Goal: Task Accomplishment & Management: Use online tool/utility

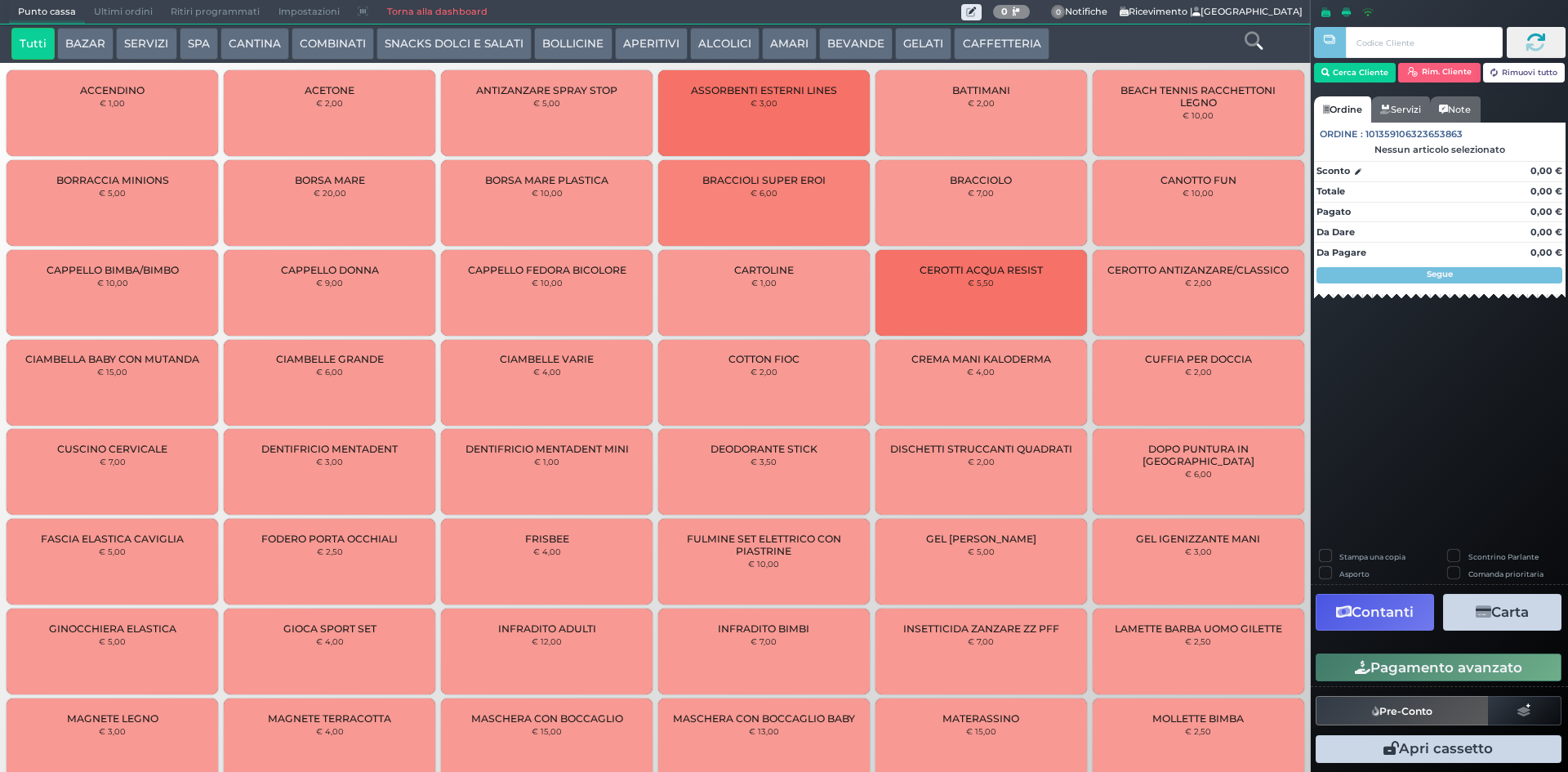
click at [500, 45] on button "SNACKS DOLCI E SALATI" at bounding box center [454, 43] width 155 height 32
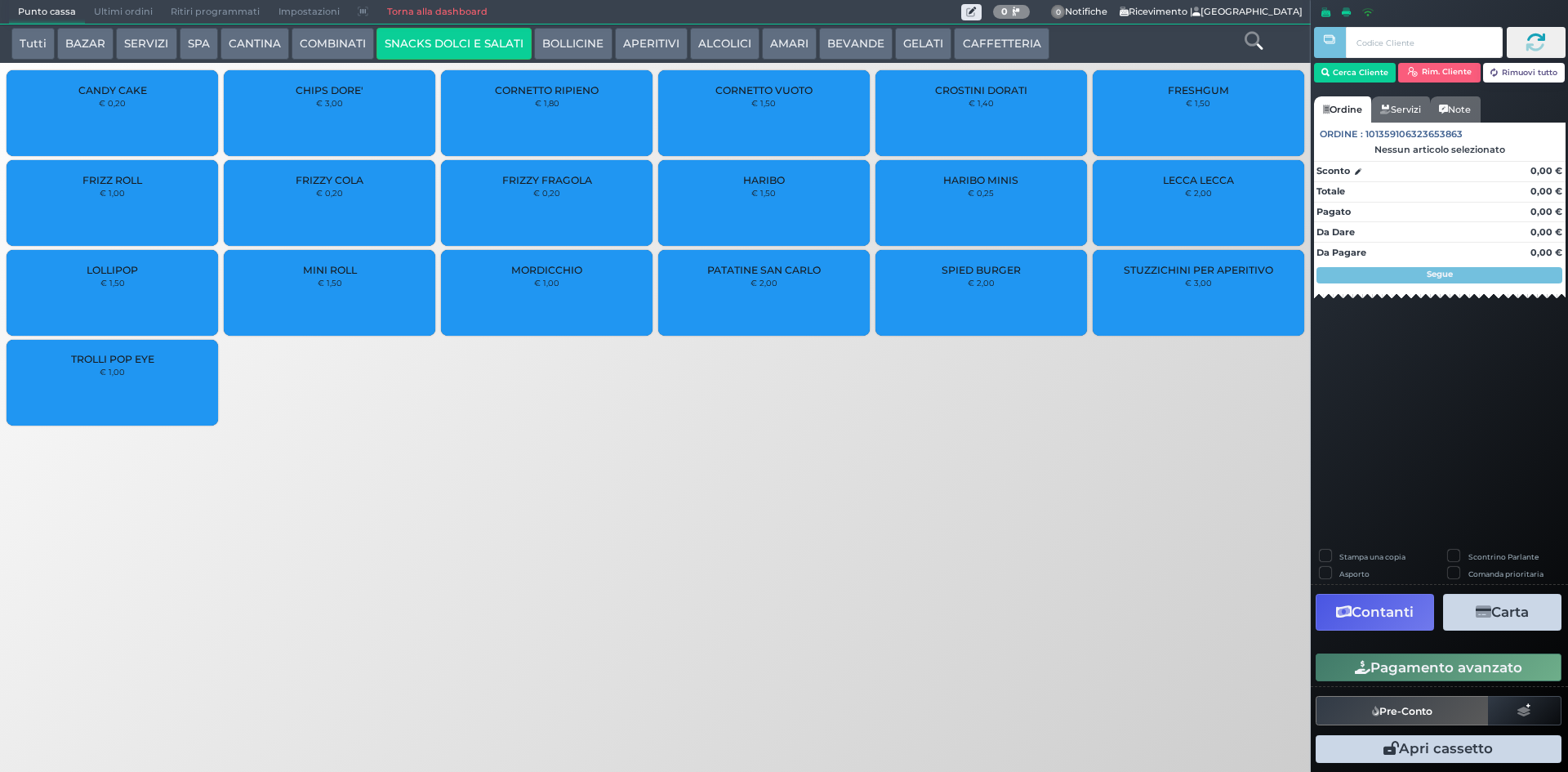
click at [980, 117] on div "CROSTINI DORATI € 1,40" at bounding box center [980, 113] width 211 height 86
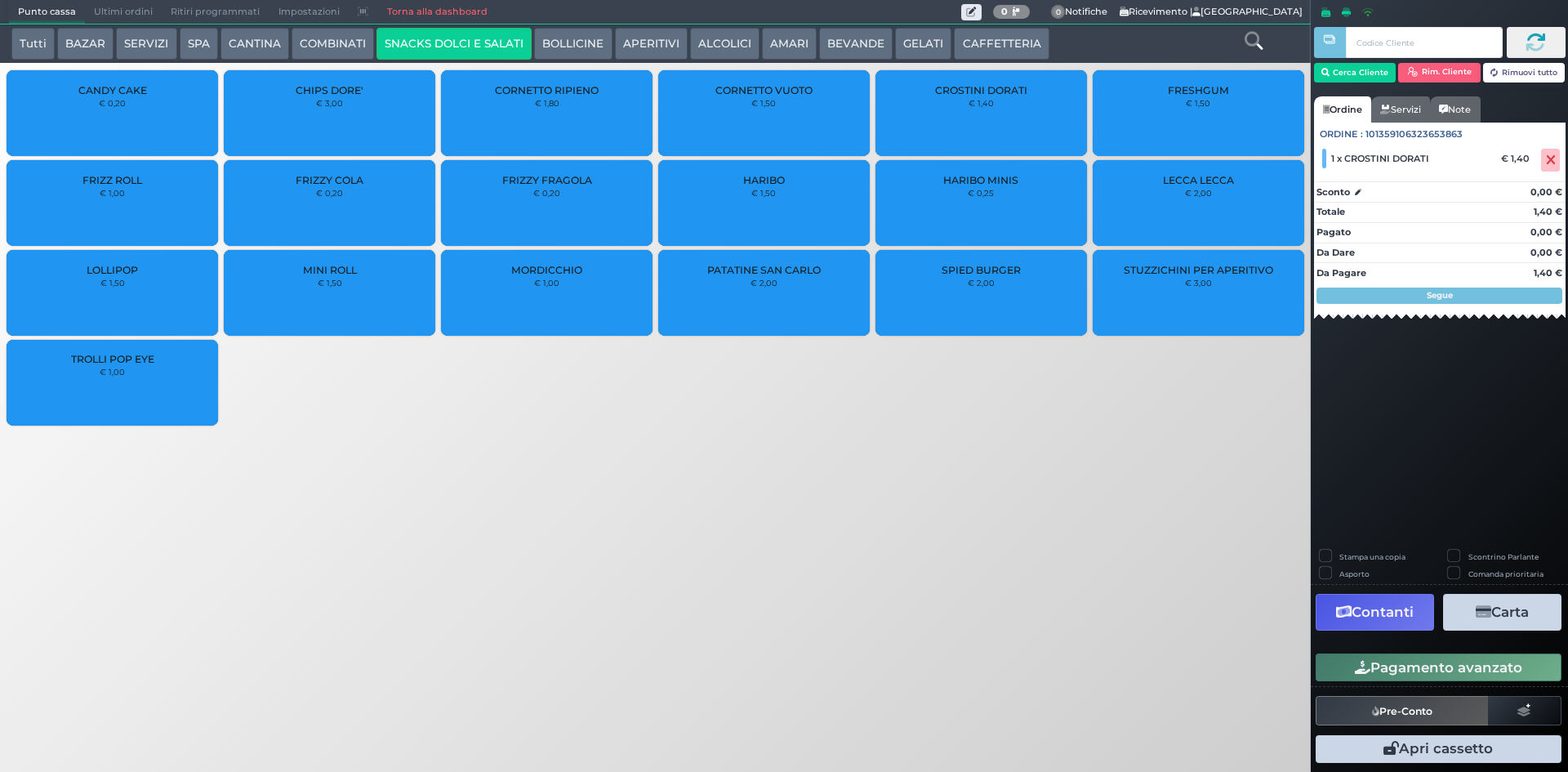
click at [906, 40] on button "GELATI" at bounding box center [923, 43] width 56 height 32
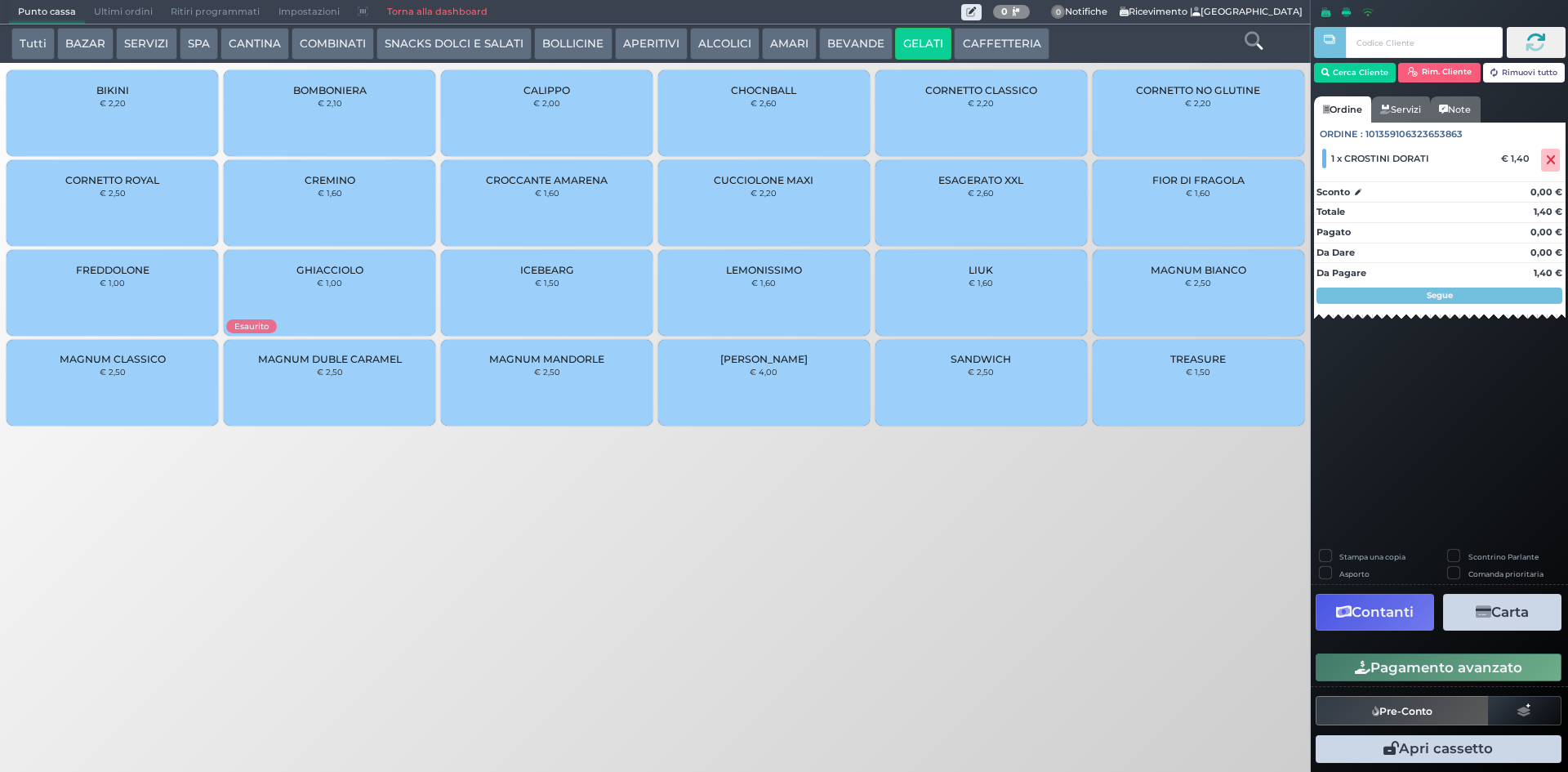
click at [975, 121] on div "CORNETTO CLASSICO € 2,20" at bounding box center [980, 113] width 211 height 86
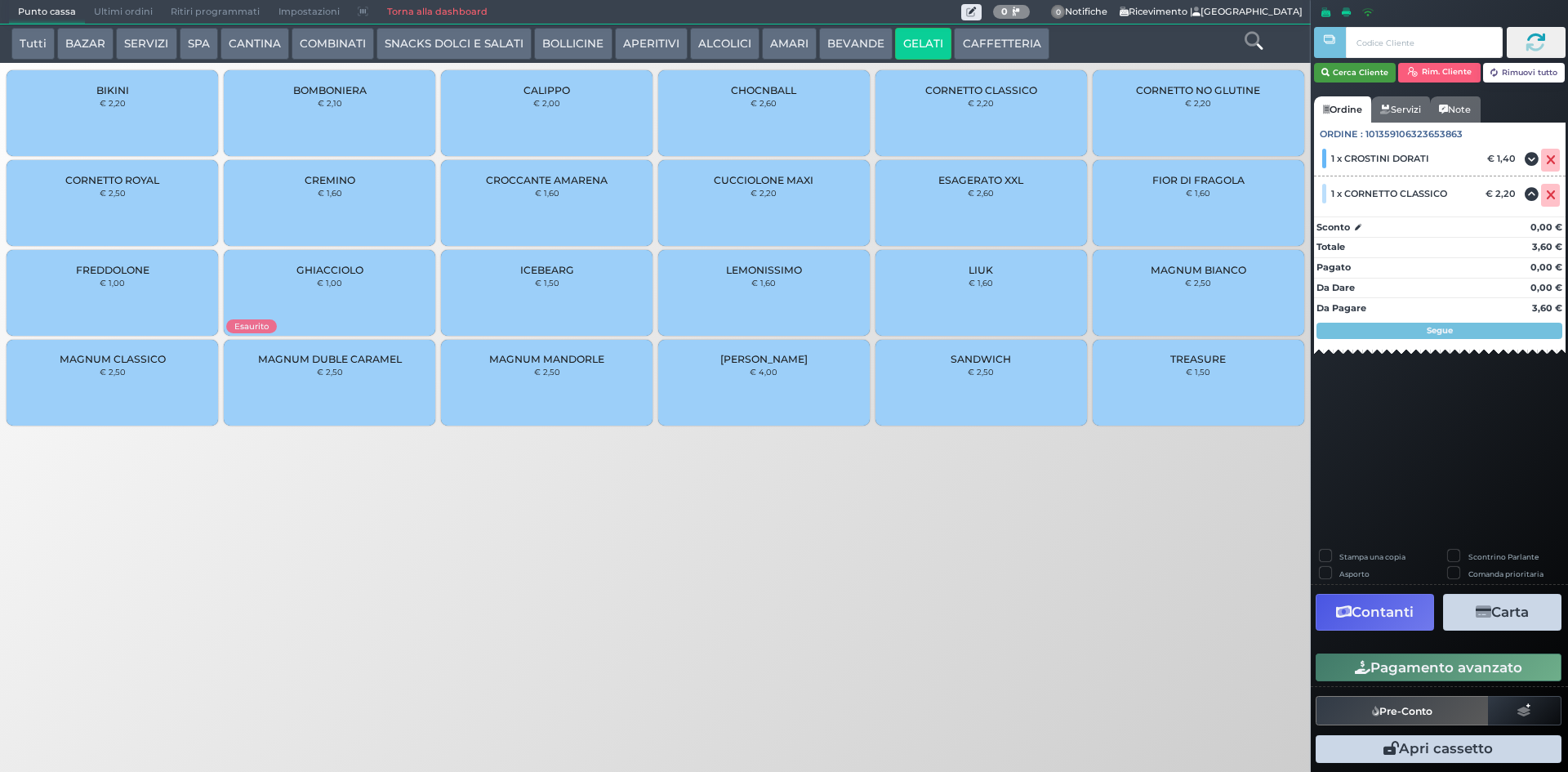
click at [1363, 78] on button "Cerca Cliente" at bounding box center [1354, 72] width 82 height 19
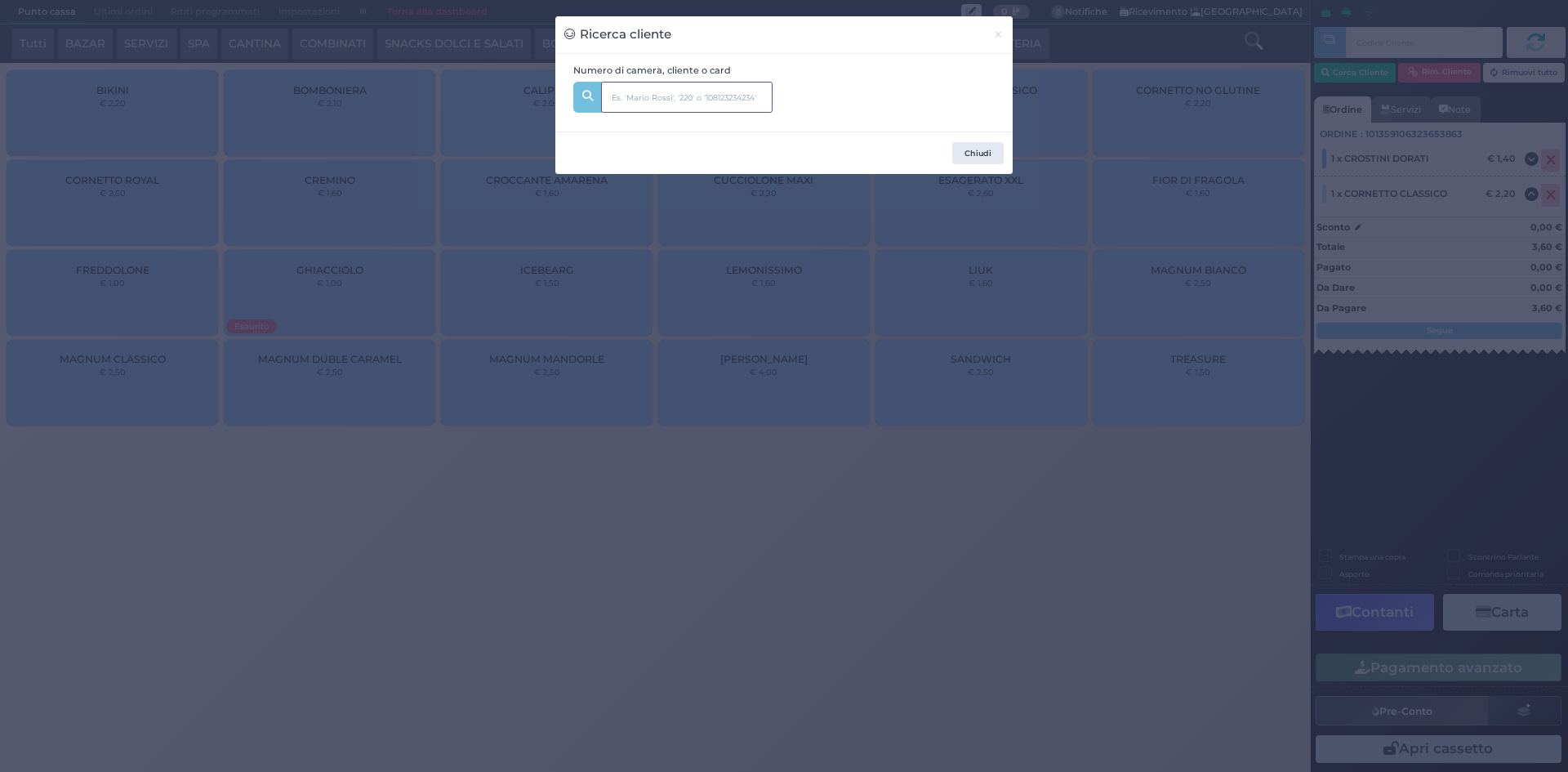
click at [662, 90] on input "text" at bounding box center [687, 97] width 172 height 31
type input "152"
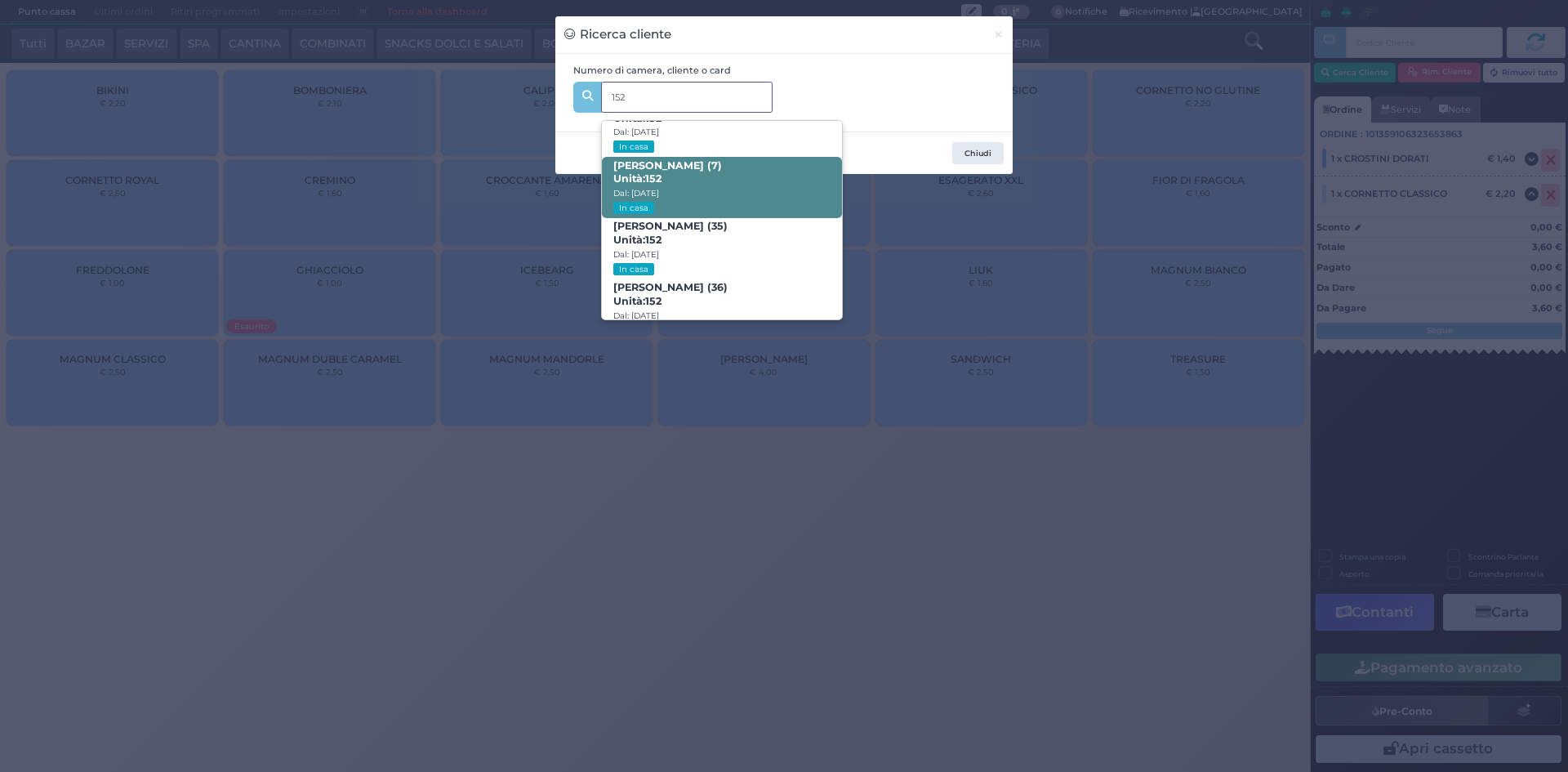
scroll to position [165, 0]
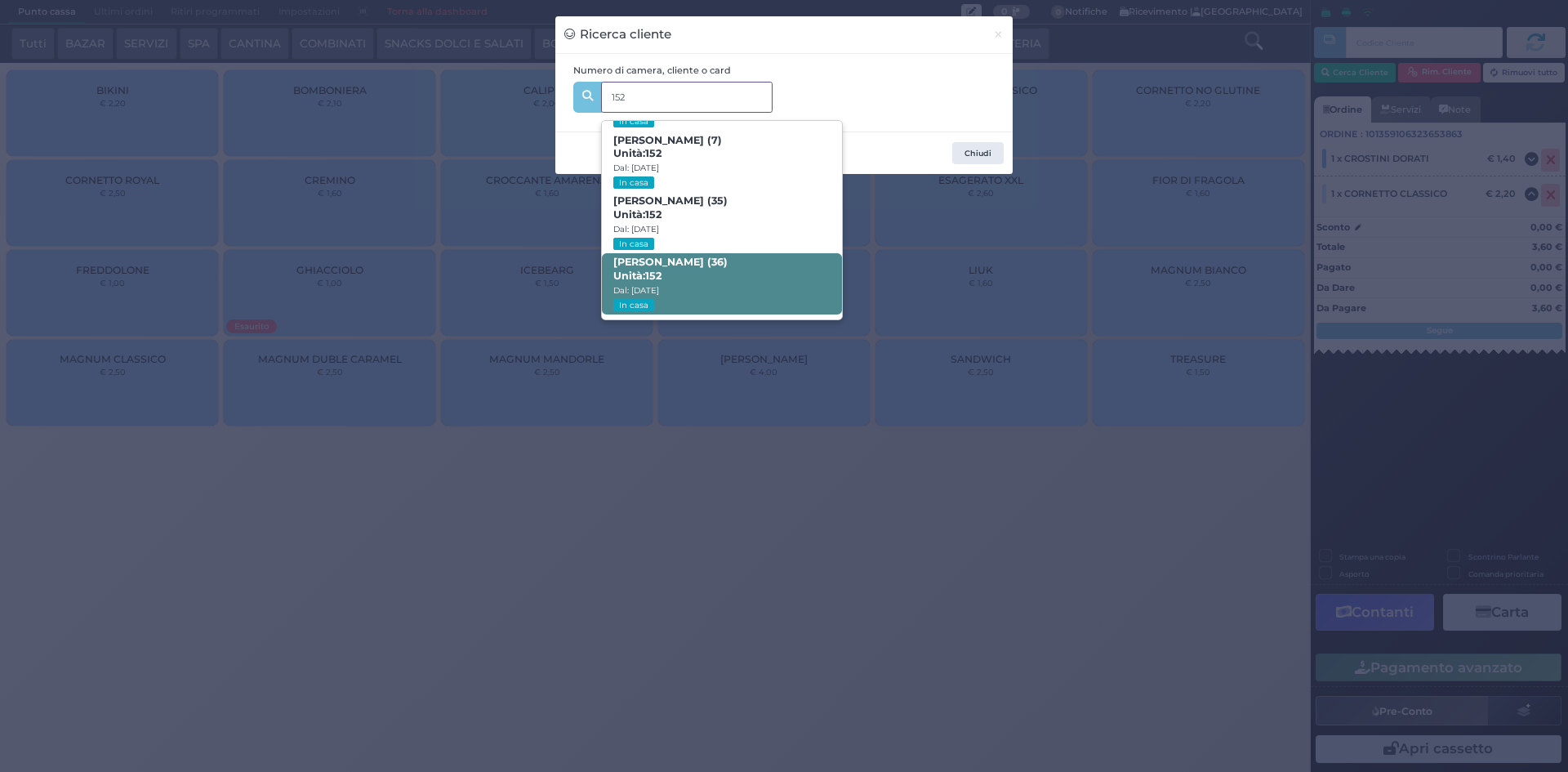
click at [718, 260] on span "Giulia Busnelli (36) Unità: 152 Dal: 24/08/2025 In casa" at bounding box center [721, 283] width 239 height 61
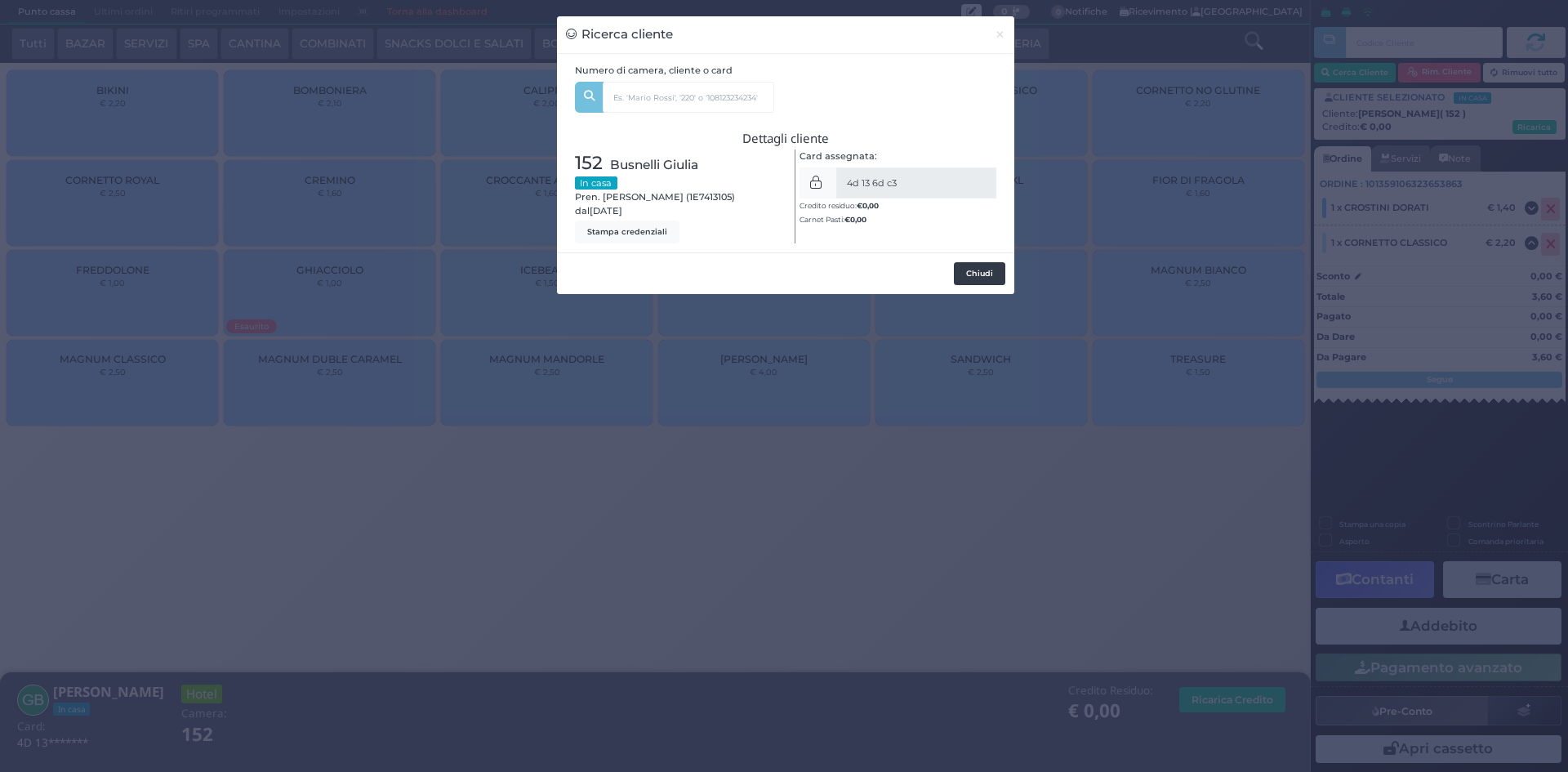
click at [984, 265] on button "Chiudi" at bounding box center [979, 273] width 52 height 23
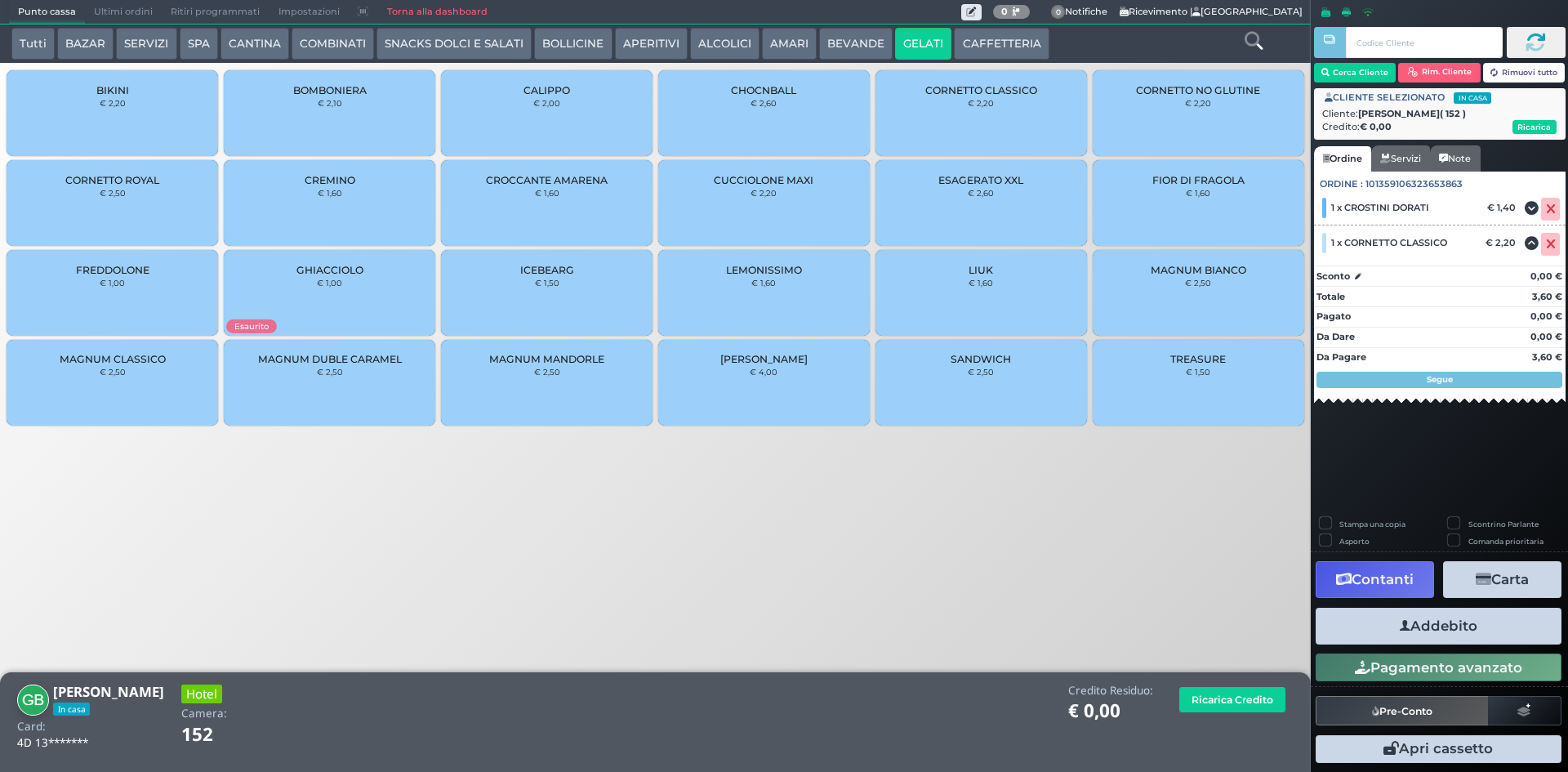
click at [1499, 621] on button "Addebito" at bounding box center [1438, 626] width 245 height 37
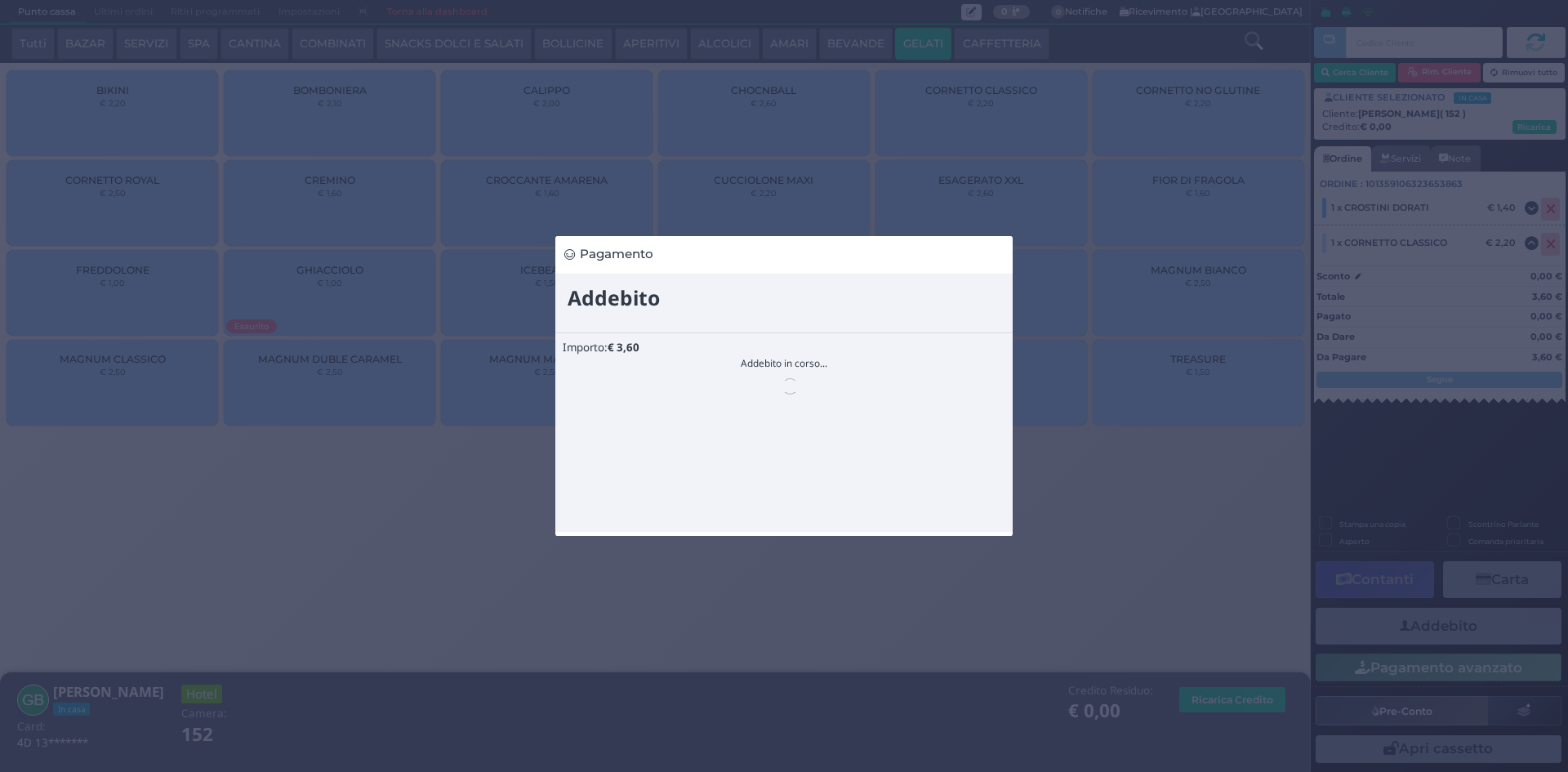
scroll to position [0, 0]
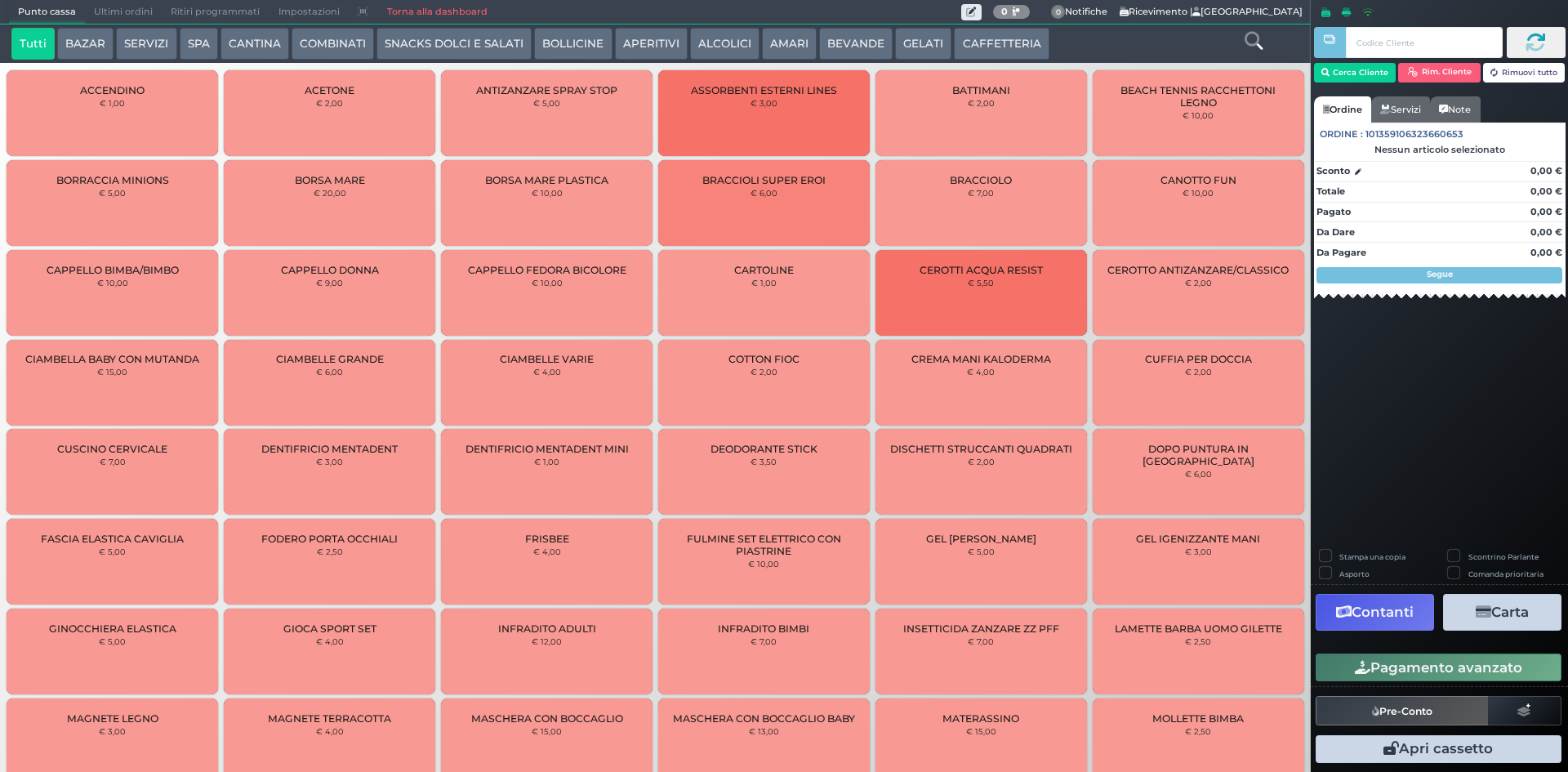
click at [141, 18] on span "Ultimi ordini" at bounding box center [123, 12] width 77 height 23
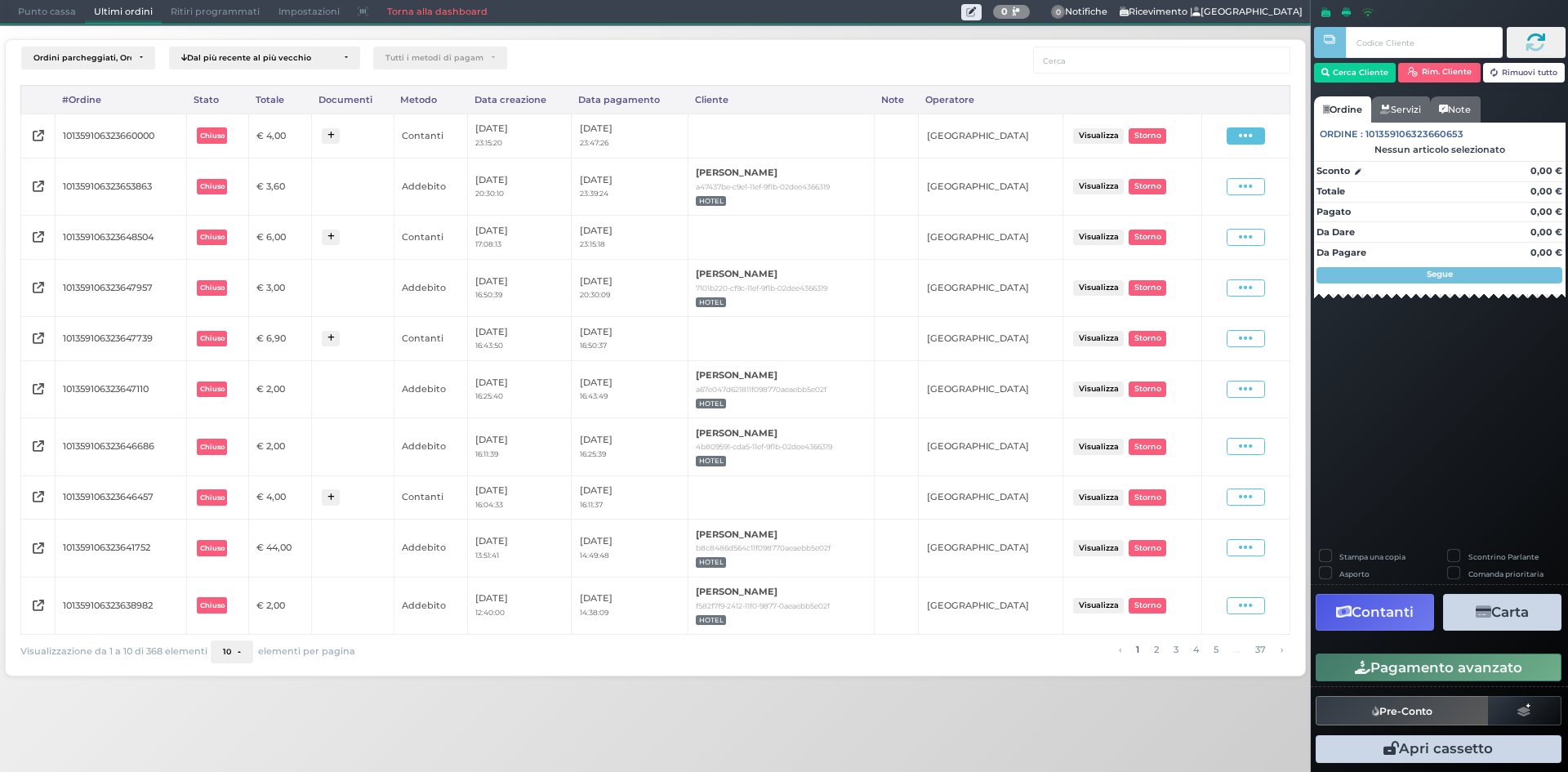
click at [1242, 128] on icon at bounding box center [1245, 136] width 14 height 16
click at [1201, 179] on span "Ristampa Pre-Conto" at bounding box center [1207, 183] width 67 height 28
click at [60, 8] on span "Punto cassa" at bounding box center [47, 12] width 76 height 23
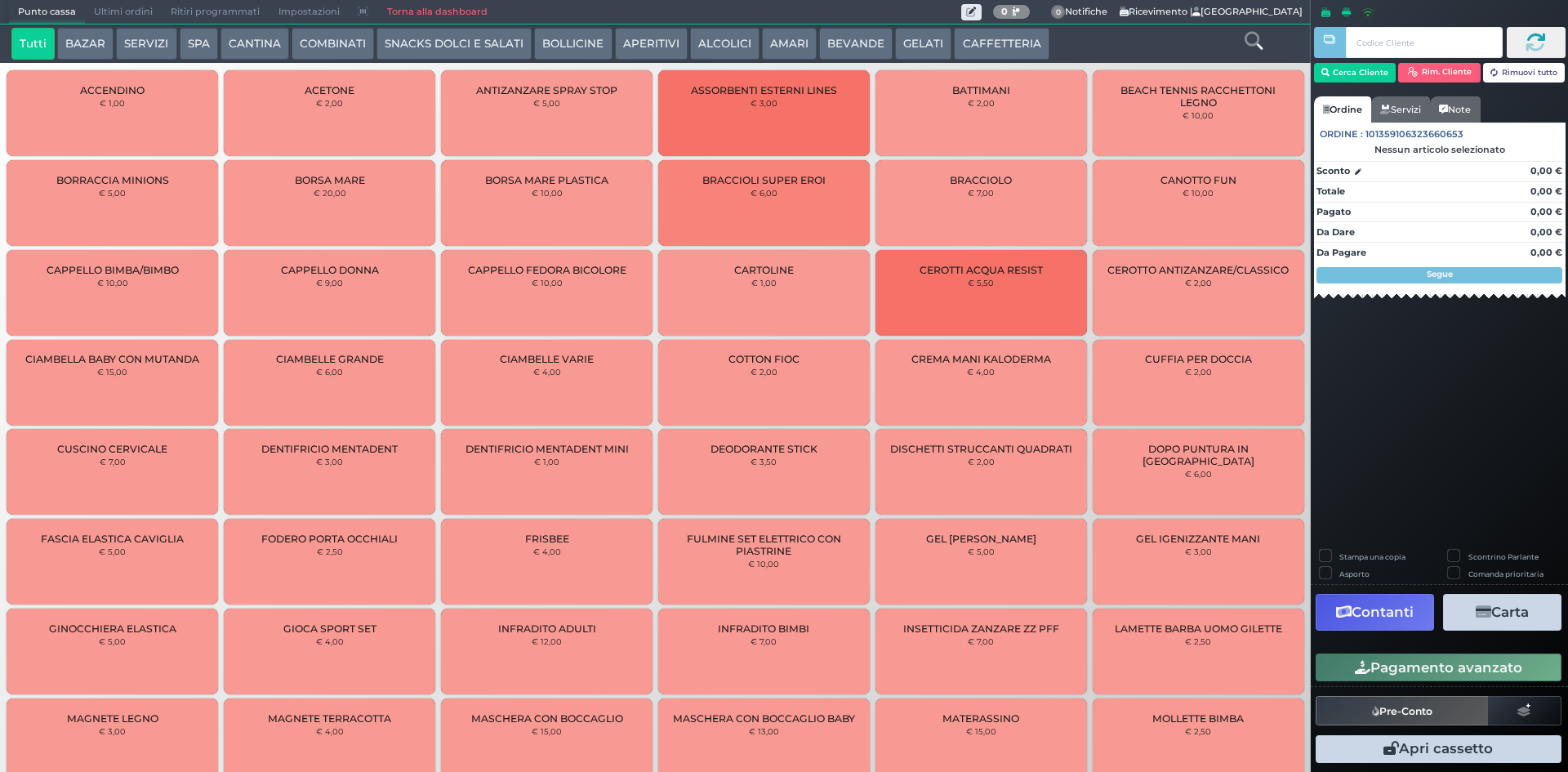
click at [849, 47] on button "BEVANDE" at bounding box center [856, 43] width 74 height 32
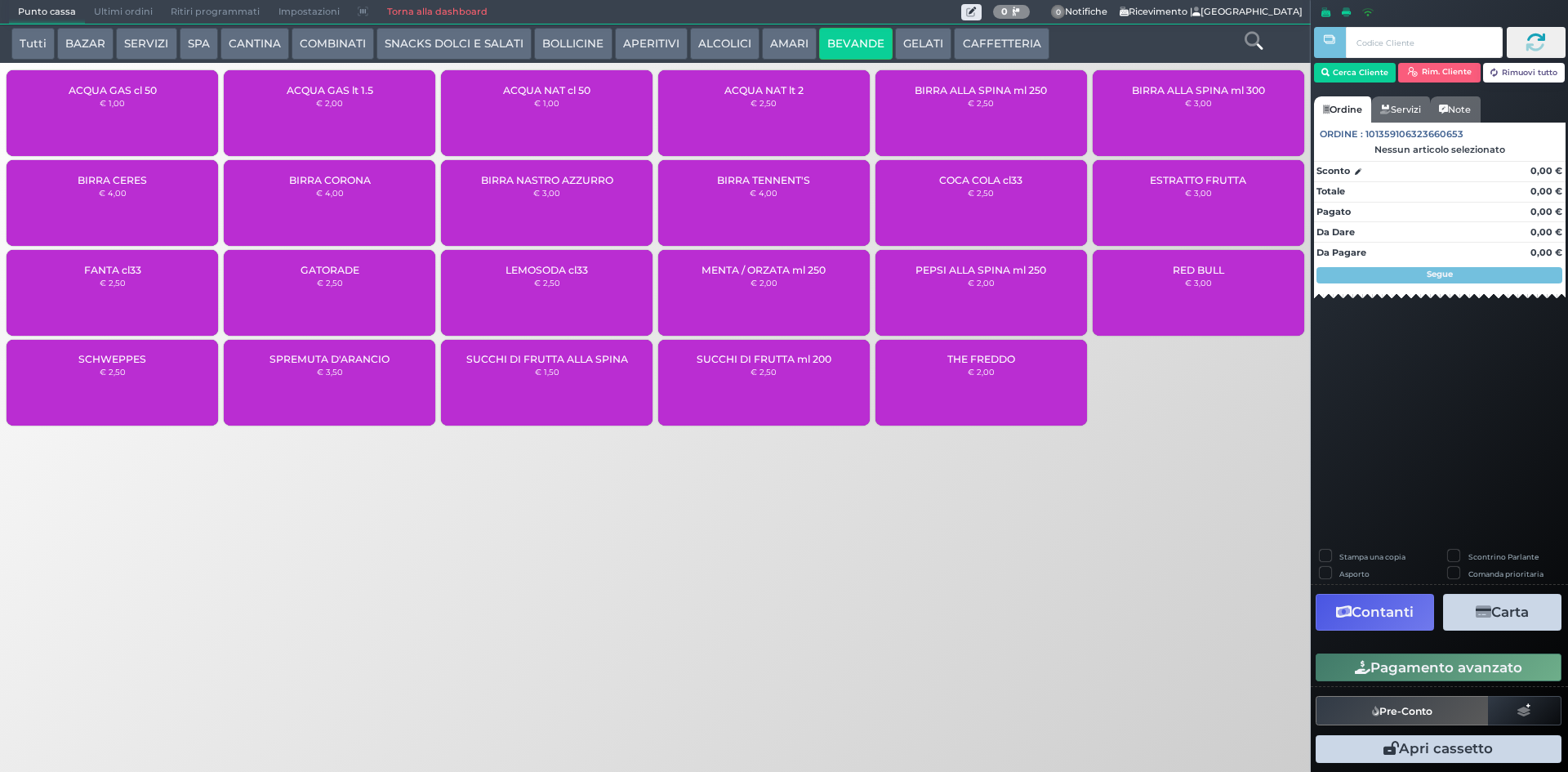
click at [736, 209] on div "BIRRA TENNENT'S € 4,00" at bounding box center [763, 202] width 211 height 86
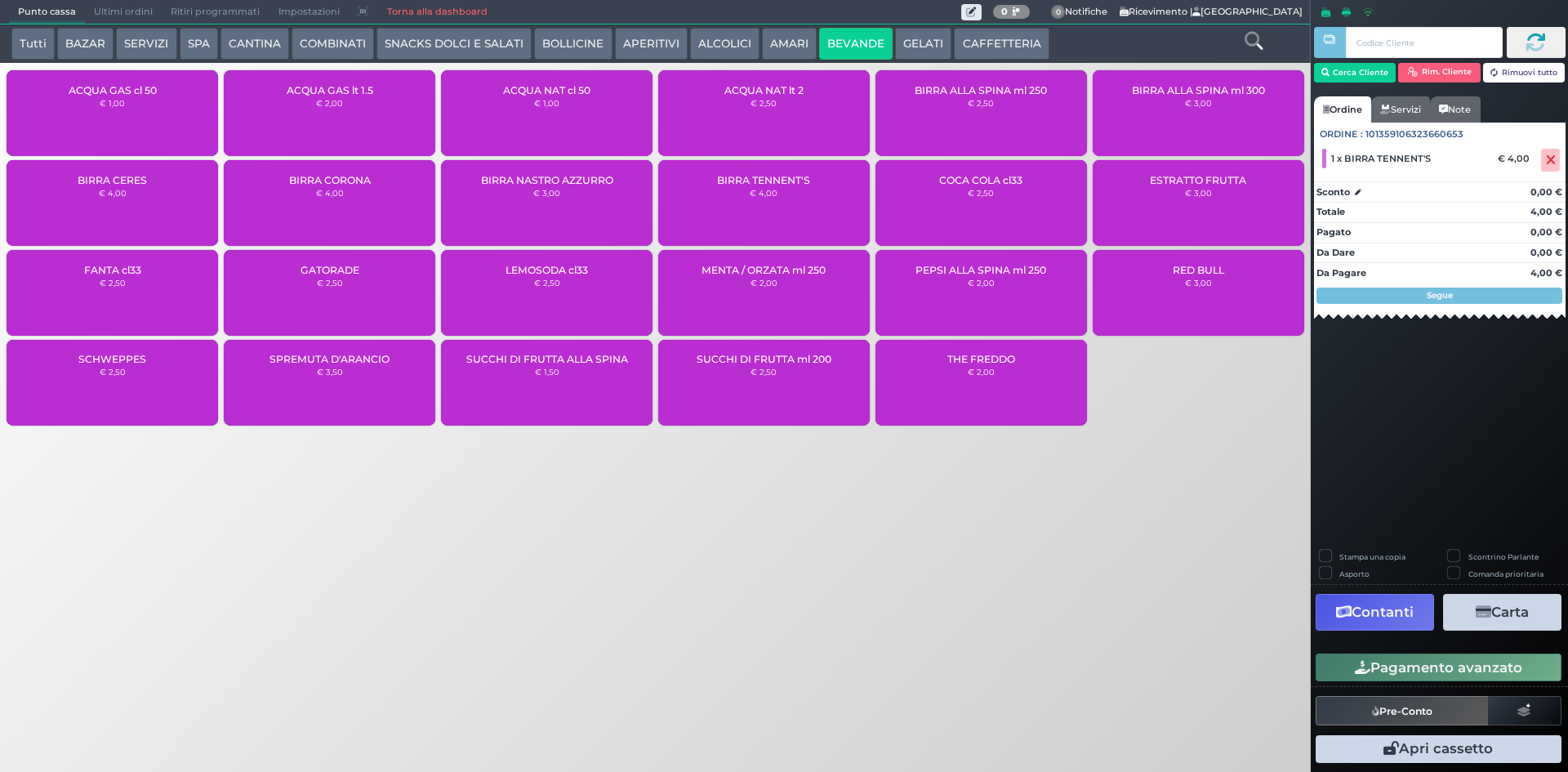
click at [1427, 659] on button "Pagamento avanzato" at bounding box center [1438, 668] width 245 height 28
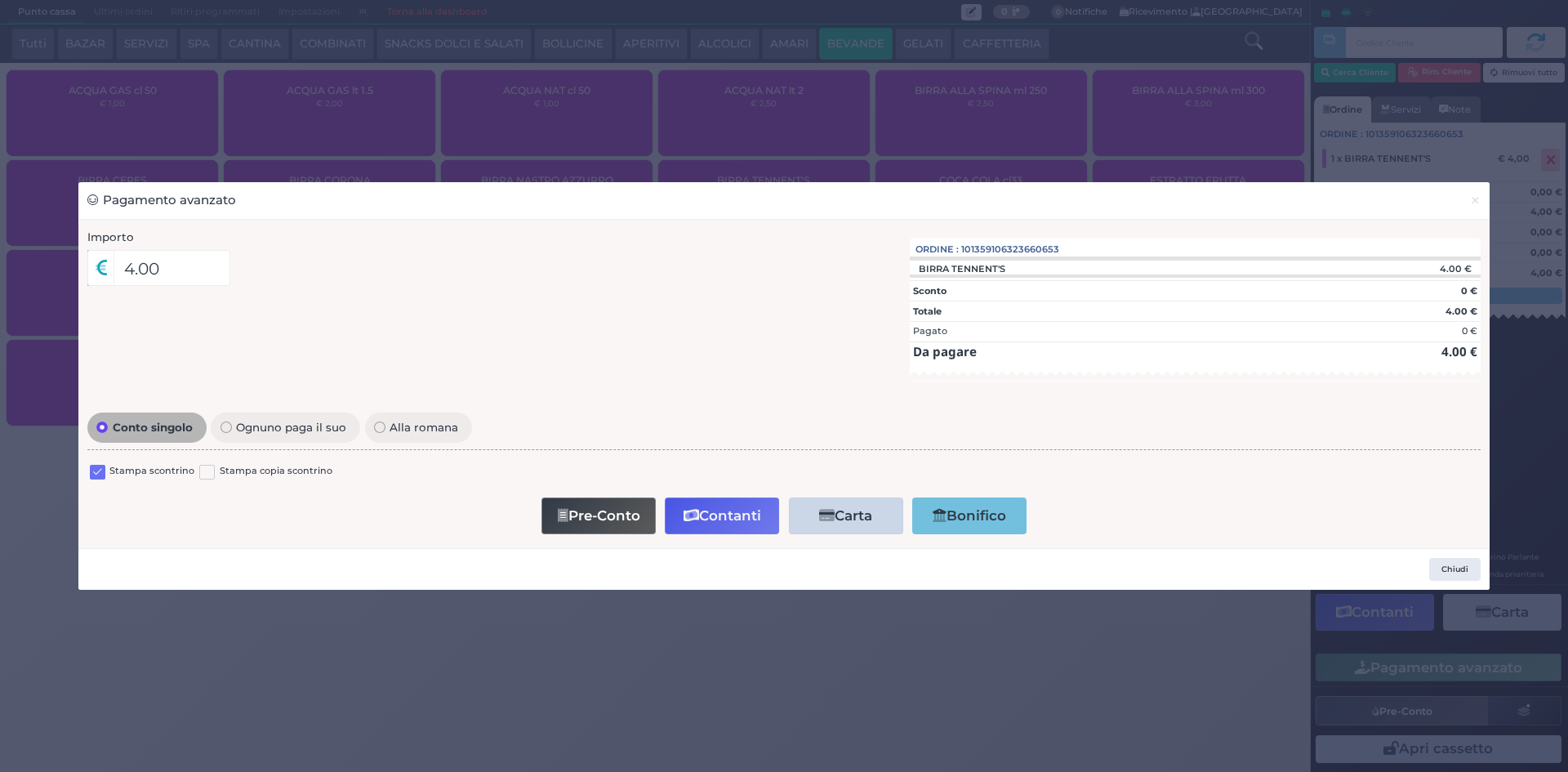
click at [101, 465] on label at bounding box center [97, 472] width 16 height 16
click at [0, 0] on input "checkbox" at bounding box center [0, 0] width 0 height 0
click at [706, 522] on button "Contanti" at bounding box center [722, 516] width 114 height 37
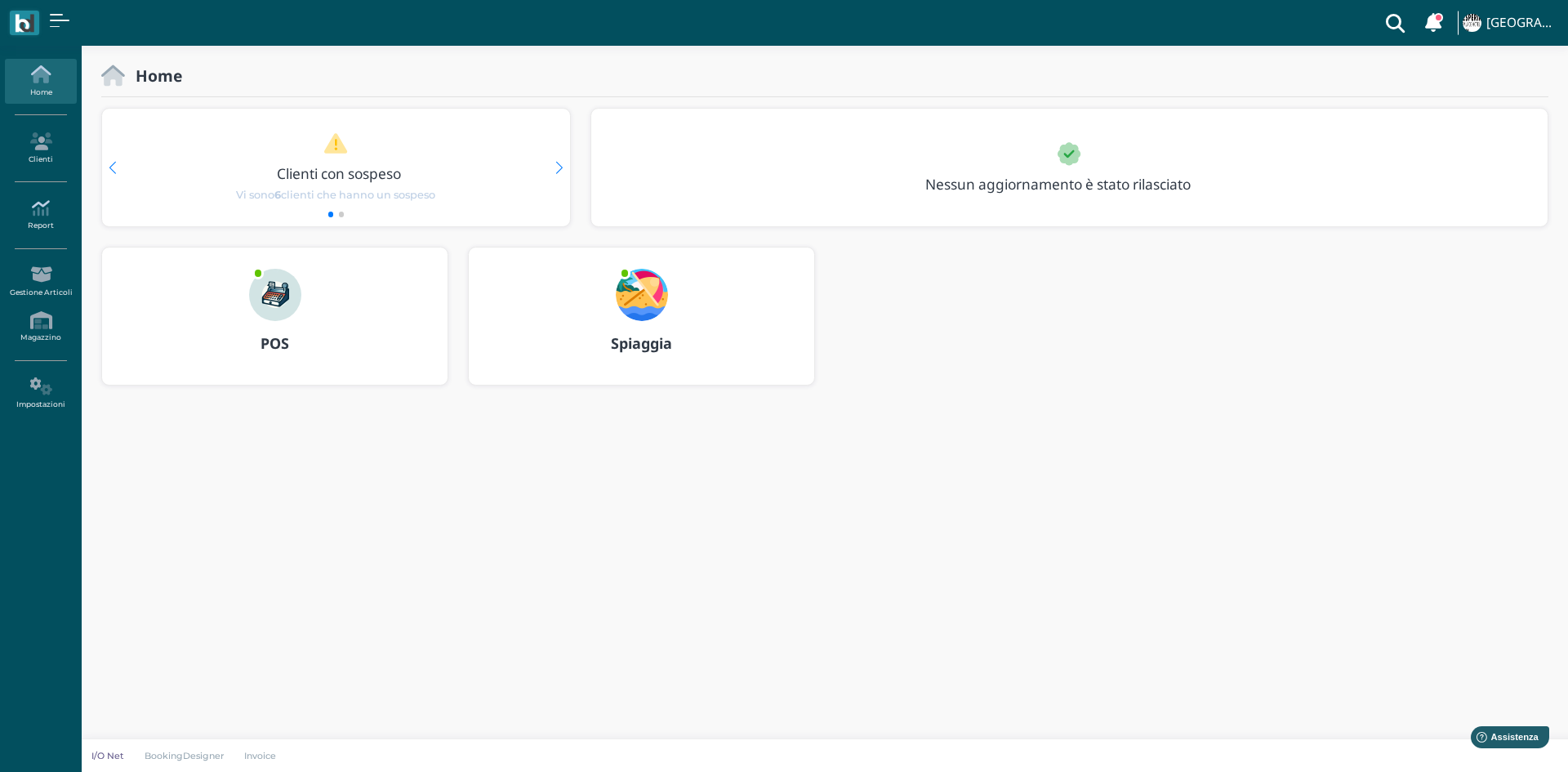
click at [33, 228] on link "Report" at bounding box center [40, 215] width 71 height 45
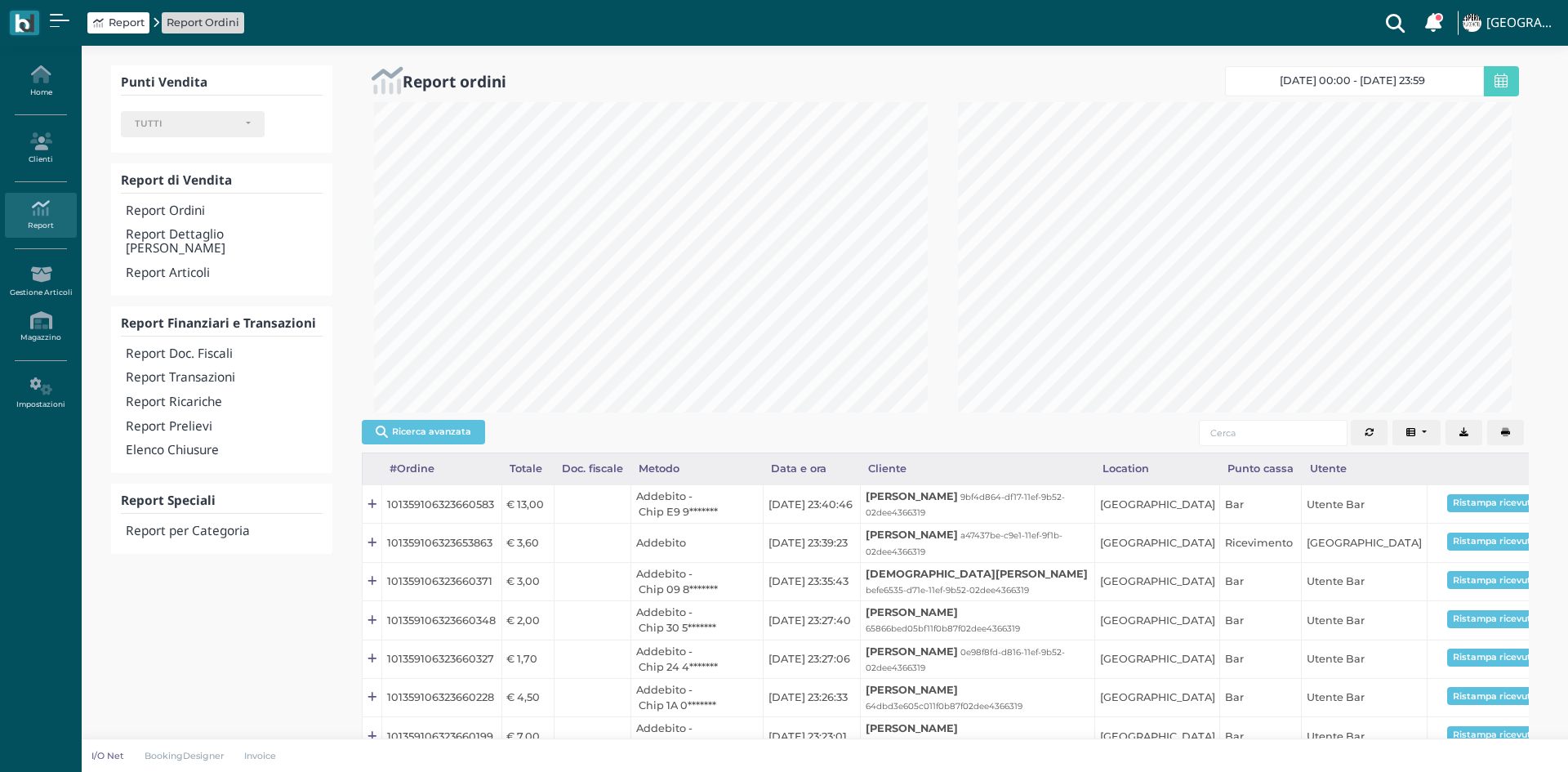
select select
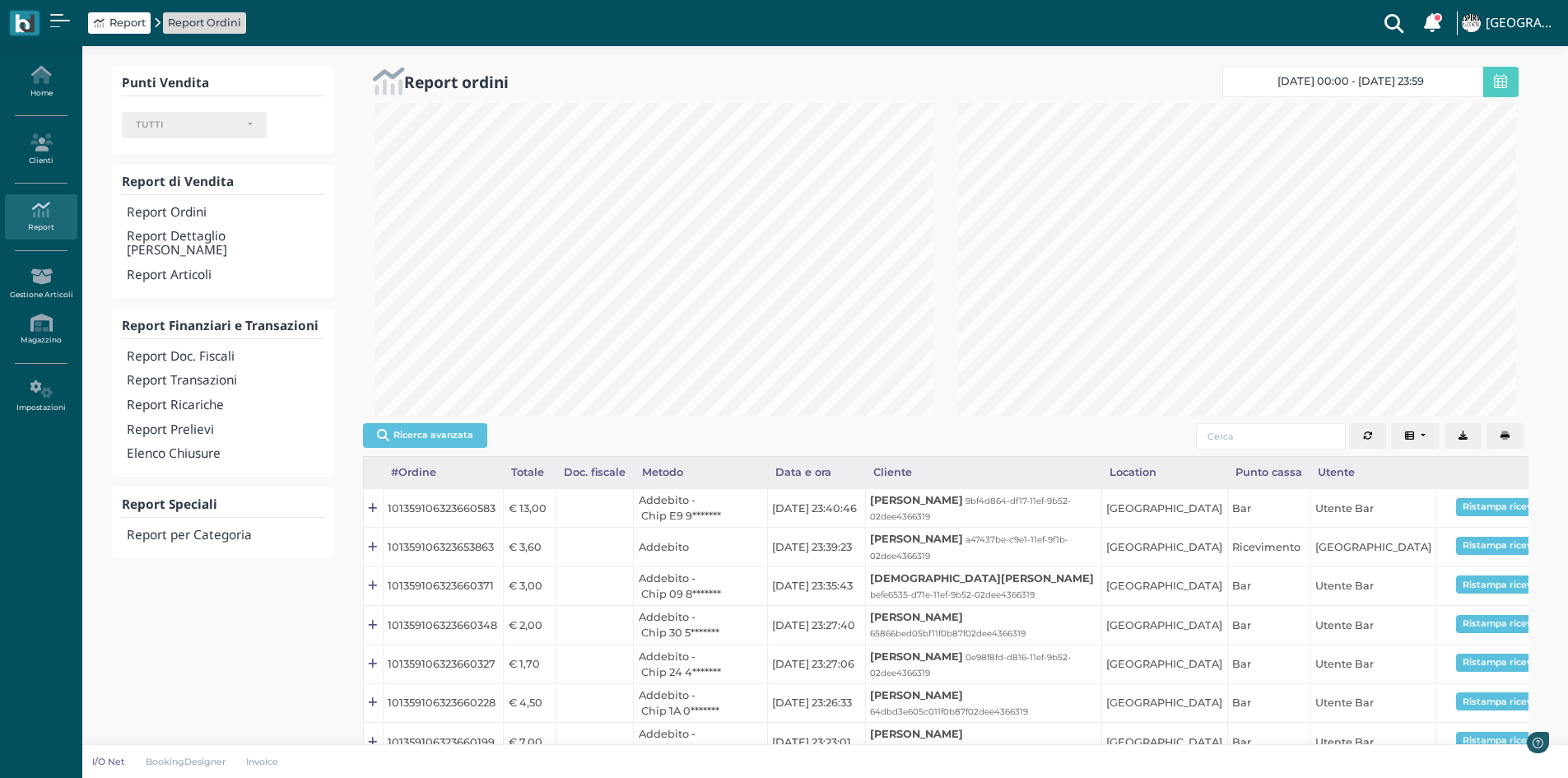
scroll to position [313, 583]
click at [212, 374] on h4 "Report Transazioni" at bounding box center [224, 381] width 196 height 14
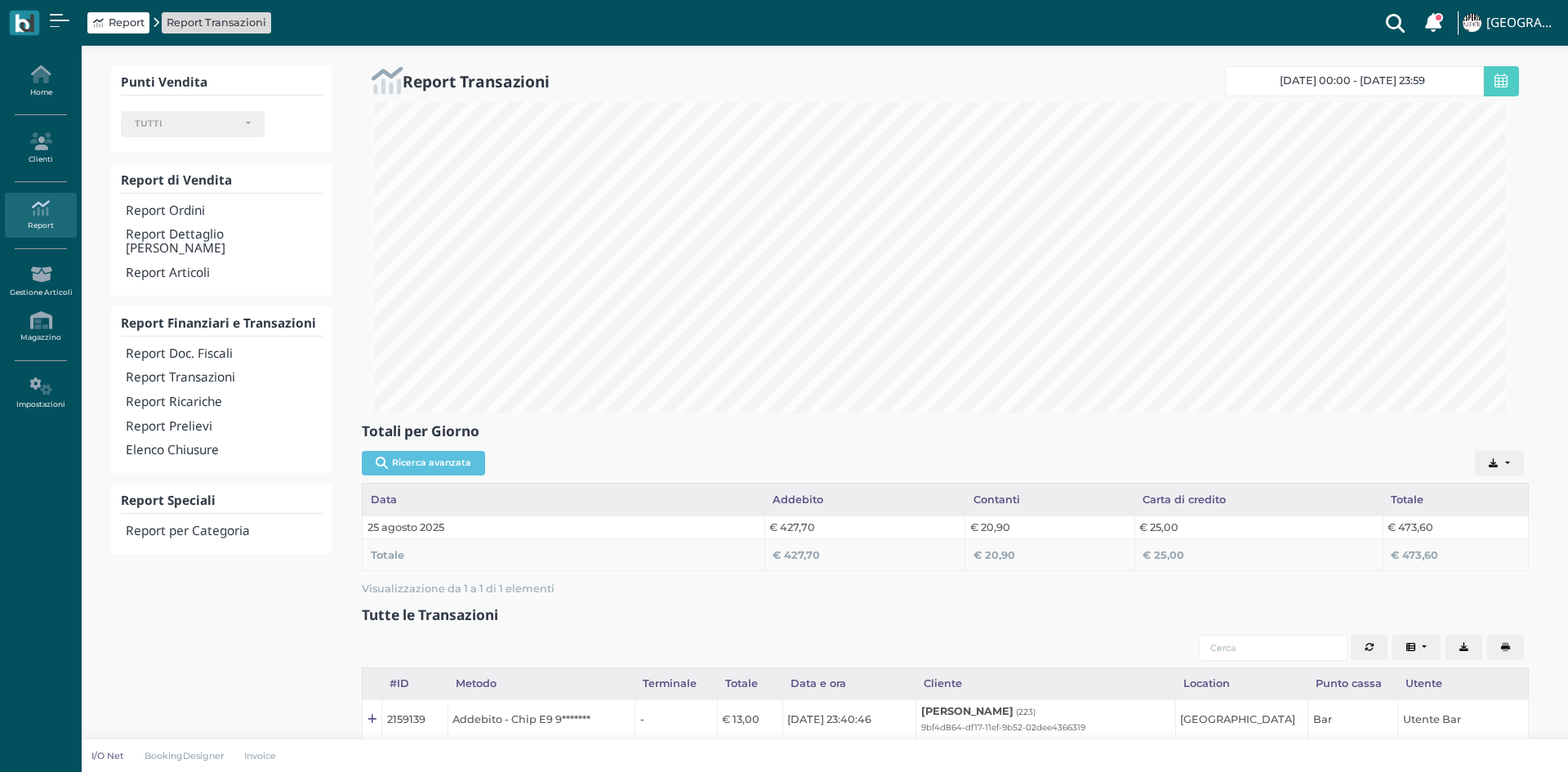
select select
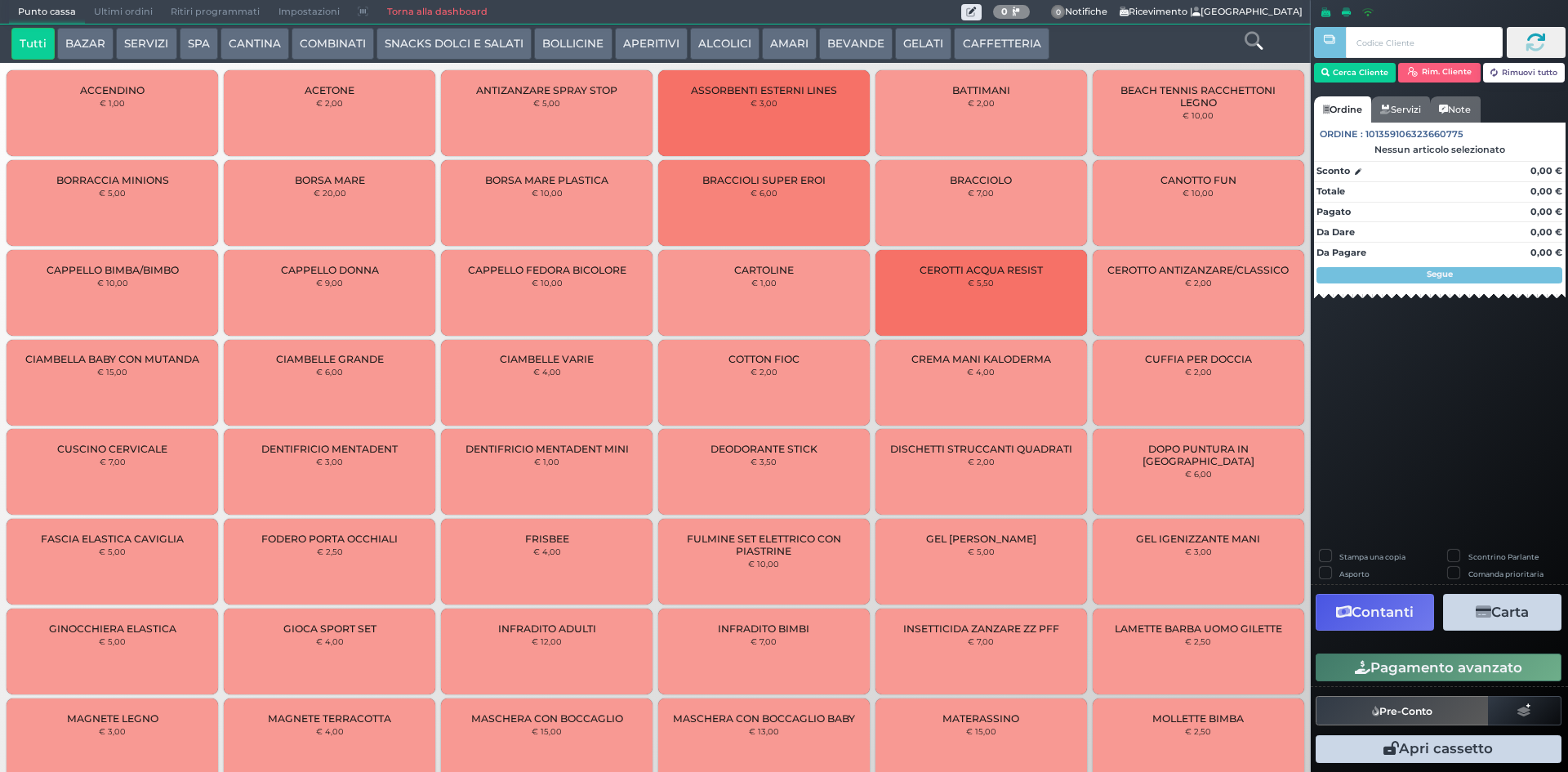
click at [114, 18] on span "Ultimi ordini" at bounding box center [123, 12] width 77 height 23
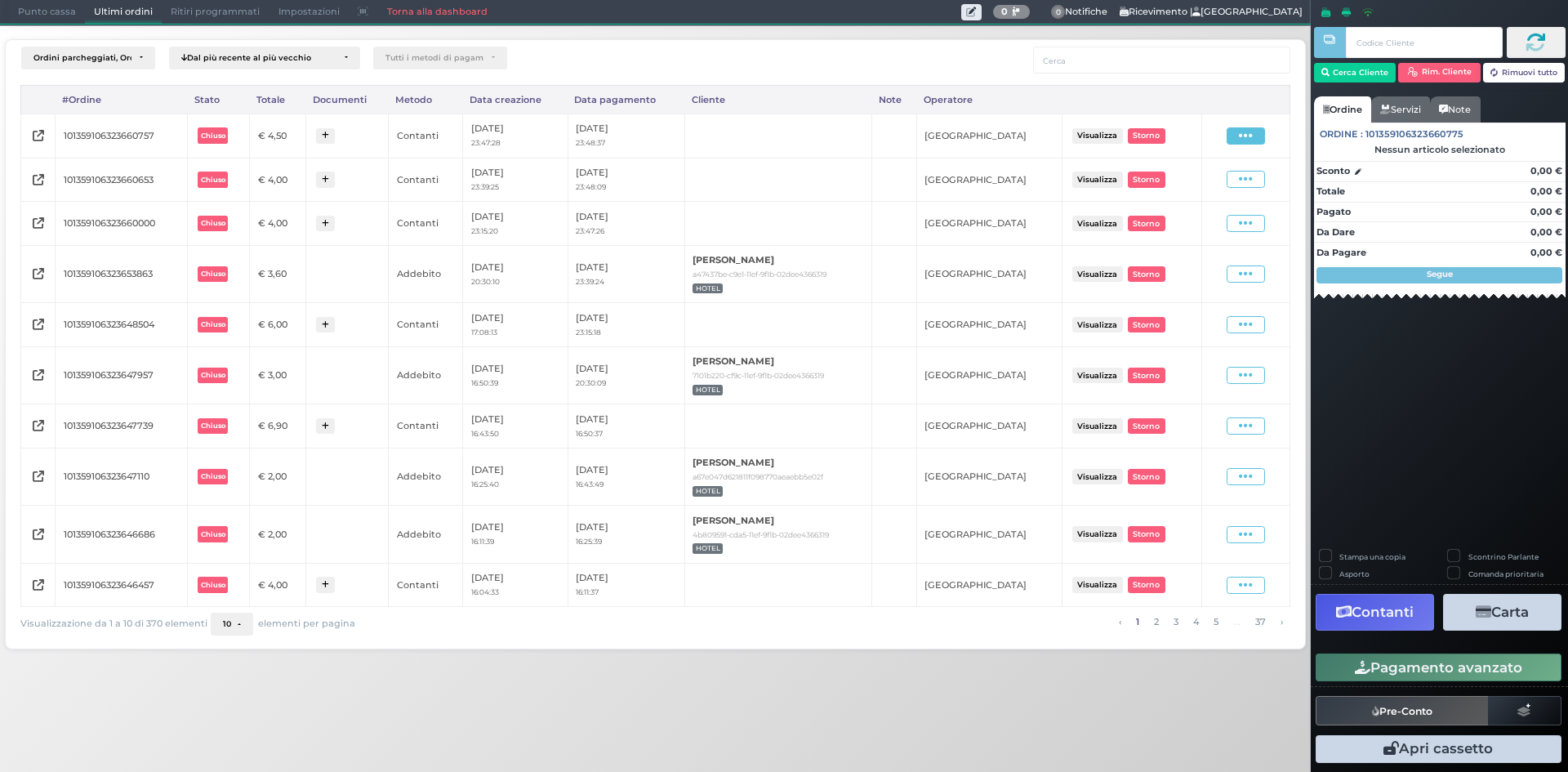
drag, startPoint x: 1244, startPoint y: 139, endPoint x: 1221, endPoint y: 174, distance: 41.9
click at [1243, 139] on icon at bounding box center [1245, 136] width 14 height 16
click at [1208, 198] on ul "Visualizza Ristampa Pre-Conto Storno" at bounding box center [1201, 183] width 91 height 86
click at [1255, 139] on span at bounding box center [1246, 136] width 39 height 18
click at [1192, 179] on span "Ristampa Pre-Conto" at bounding box center [1207, 183] width 67 height 28
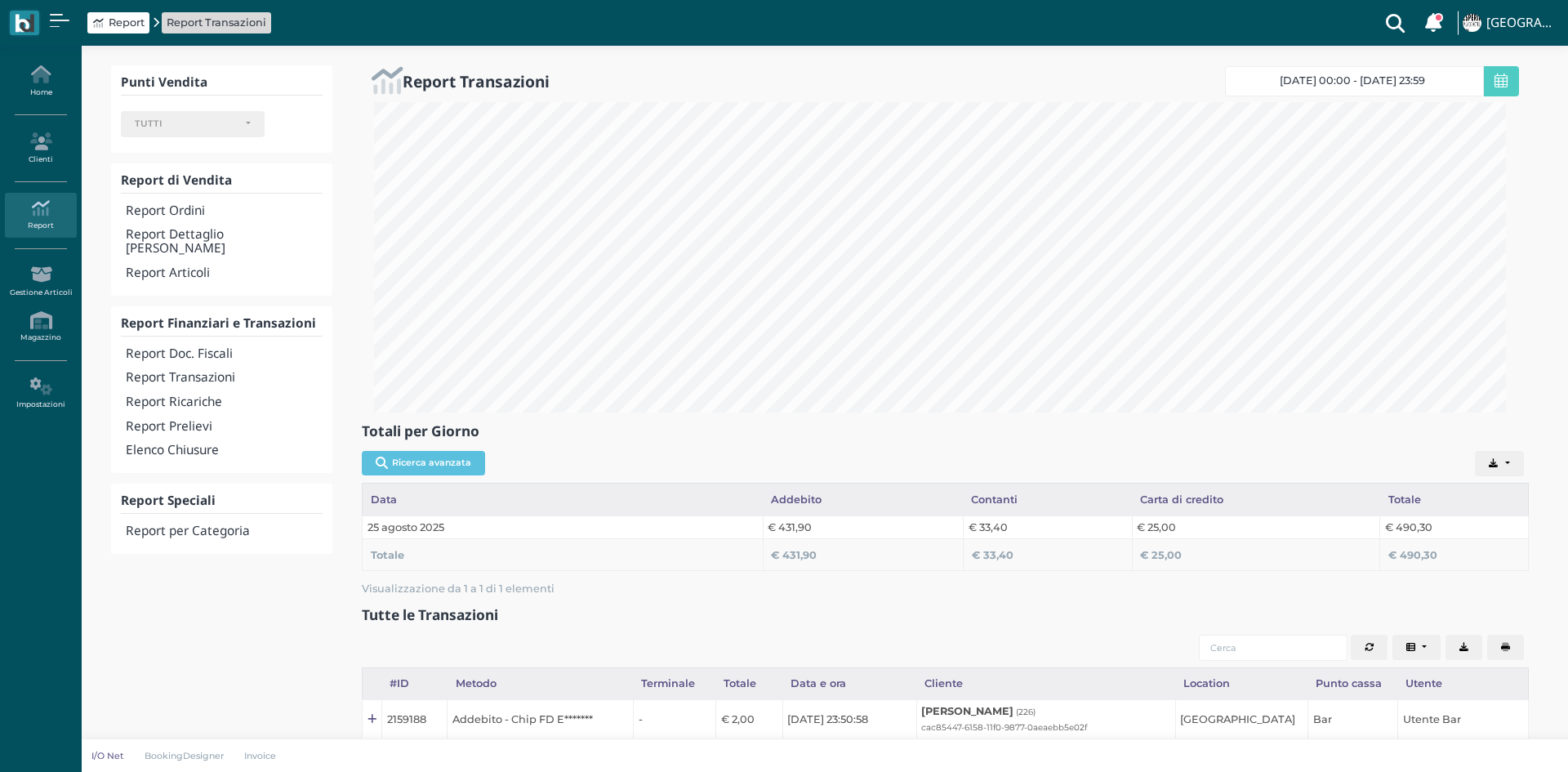
select select
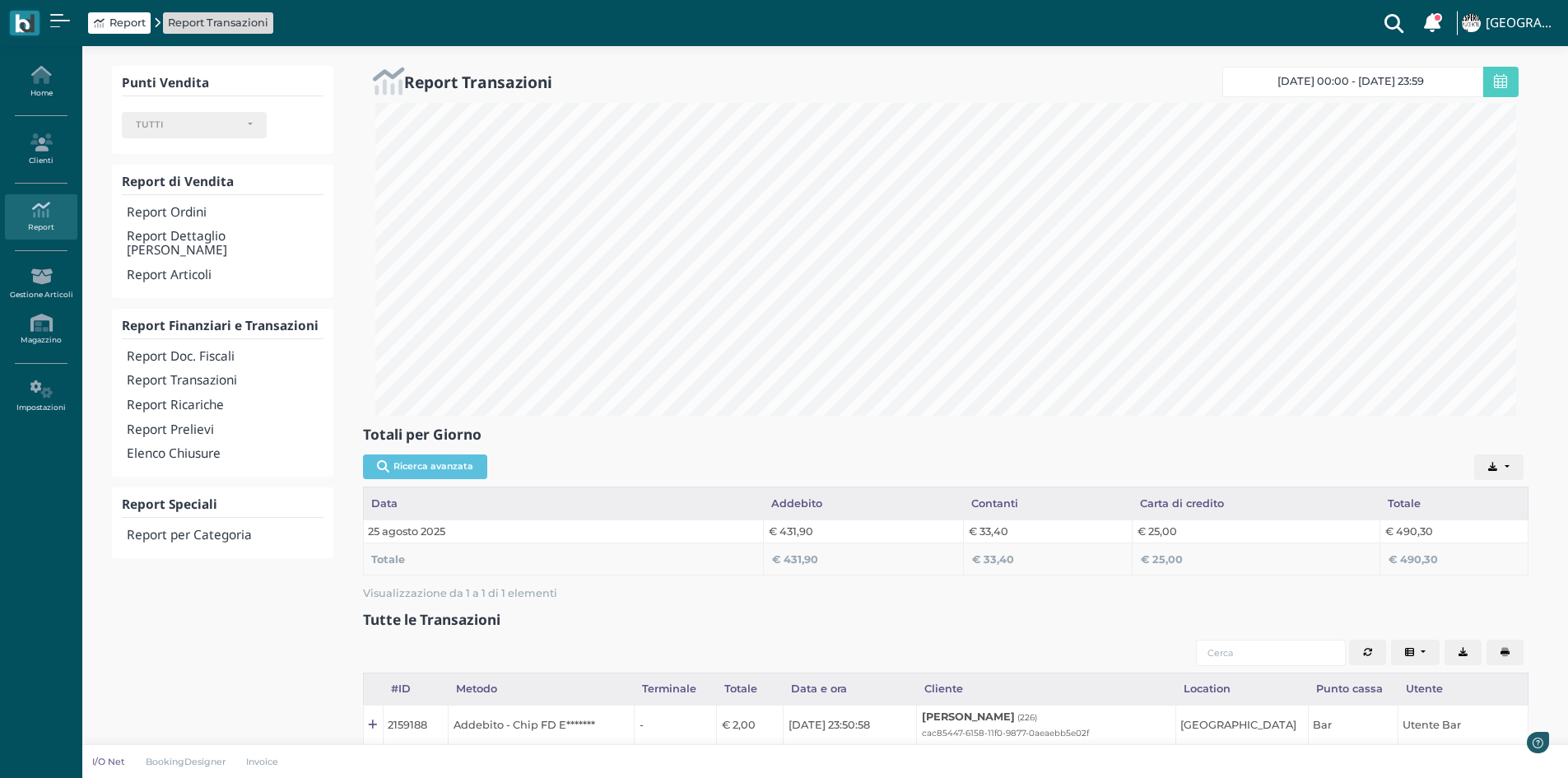
scroll to position [313, 1166]
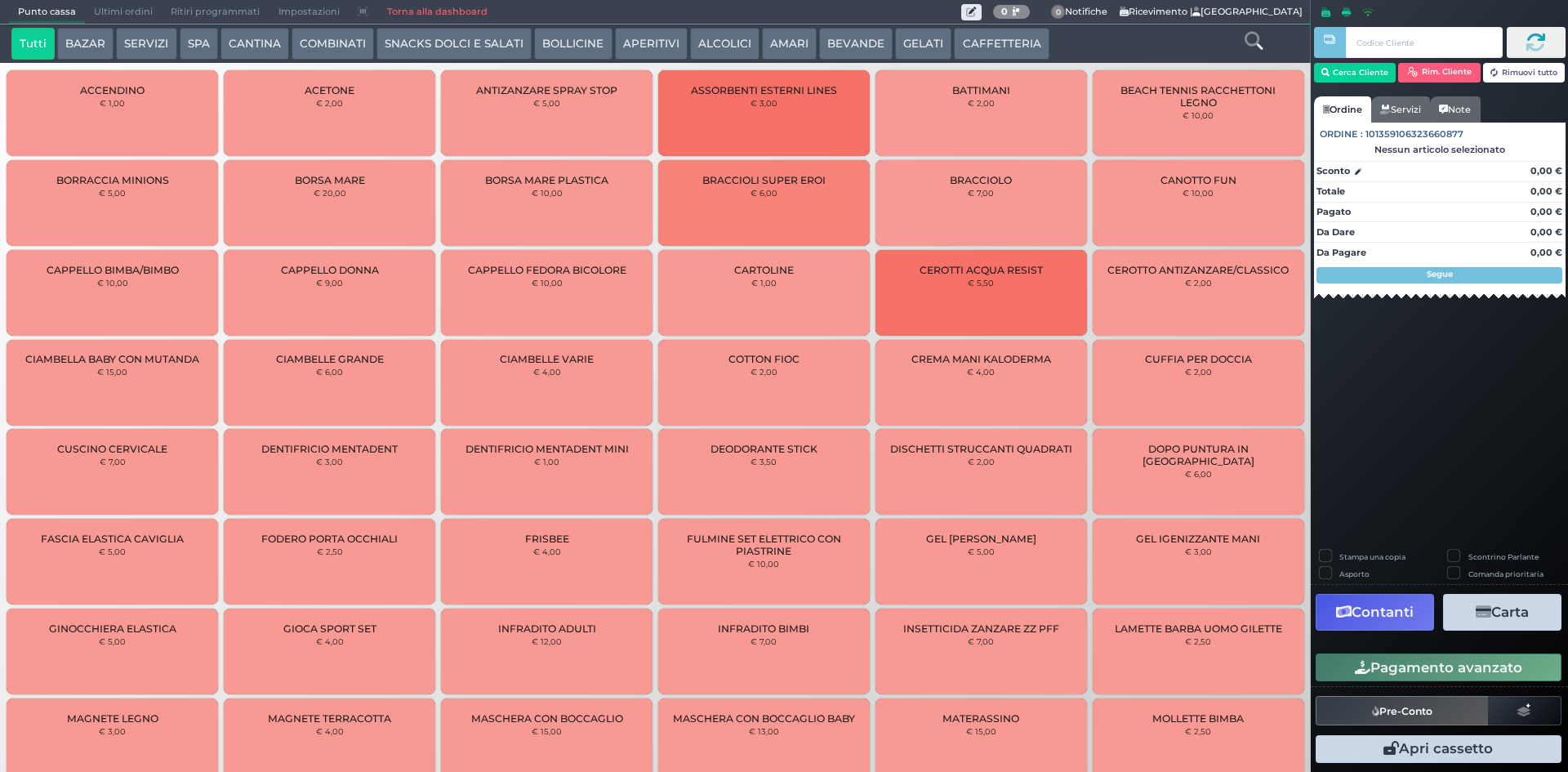
click at [110, 22] on span "Ultimi ordini" at bounding box center [123, 12] width 77 height 23
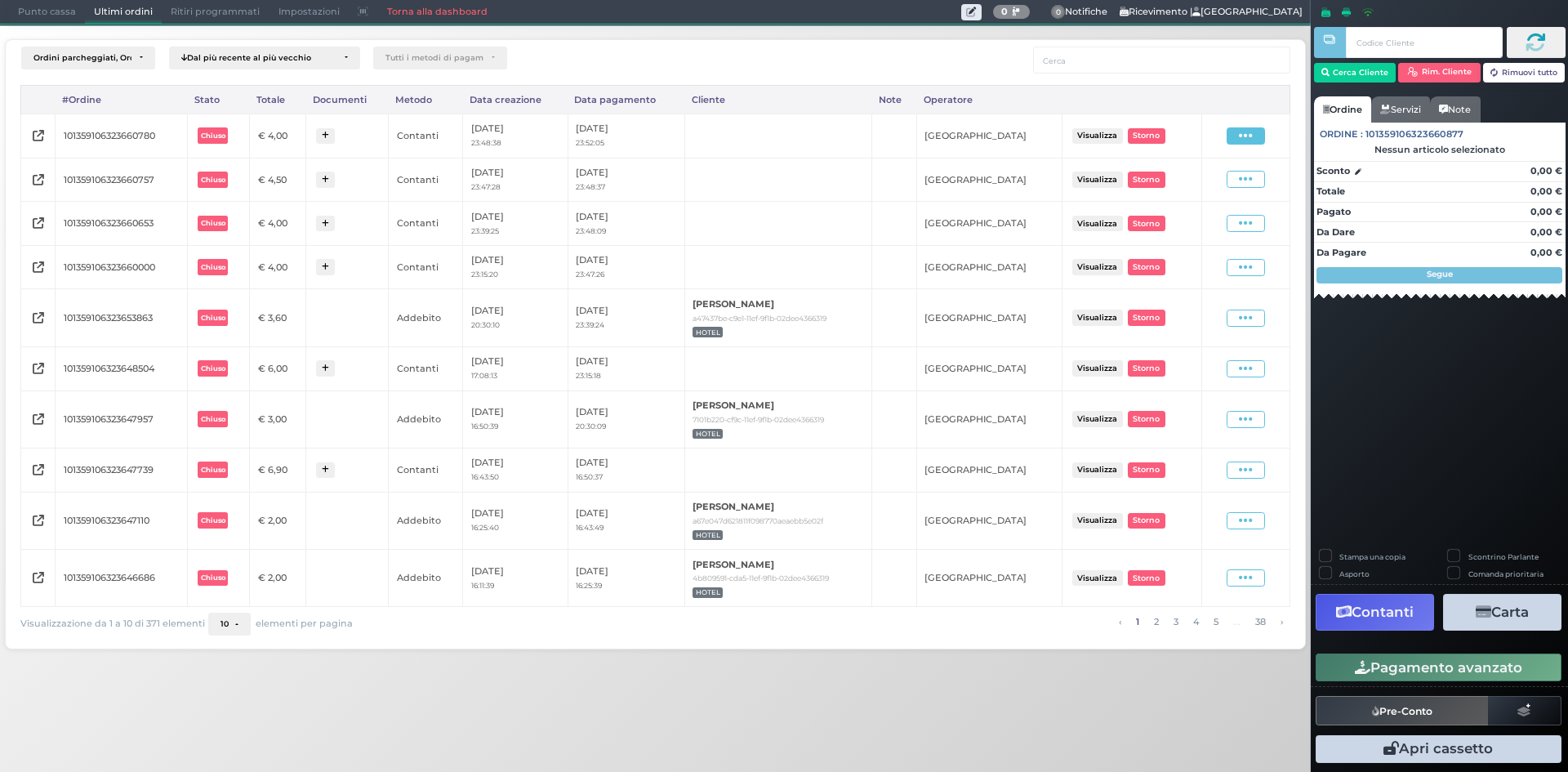
click at [1228, 131] on span at bounding box center [1246, 136] width 39 height 18
click at [1206, 181] on span "Ristampa Pre-Conto" at bounding box center [1207, 183] width 67 height 28
click at [27, 10] on span "Punto cassa" at bounding box center [47, 12] width 76 height 23
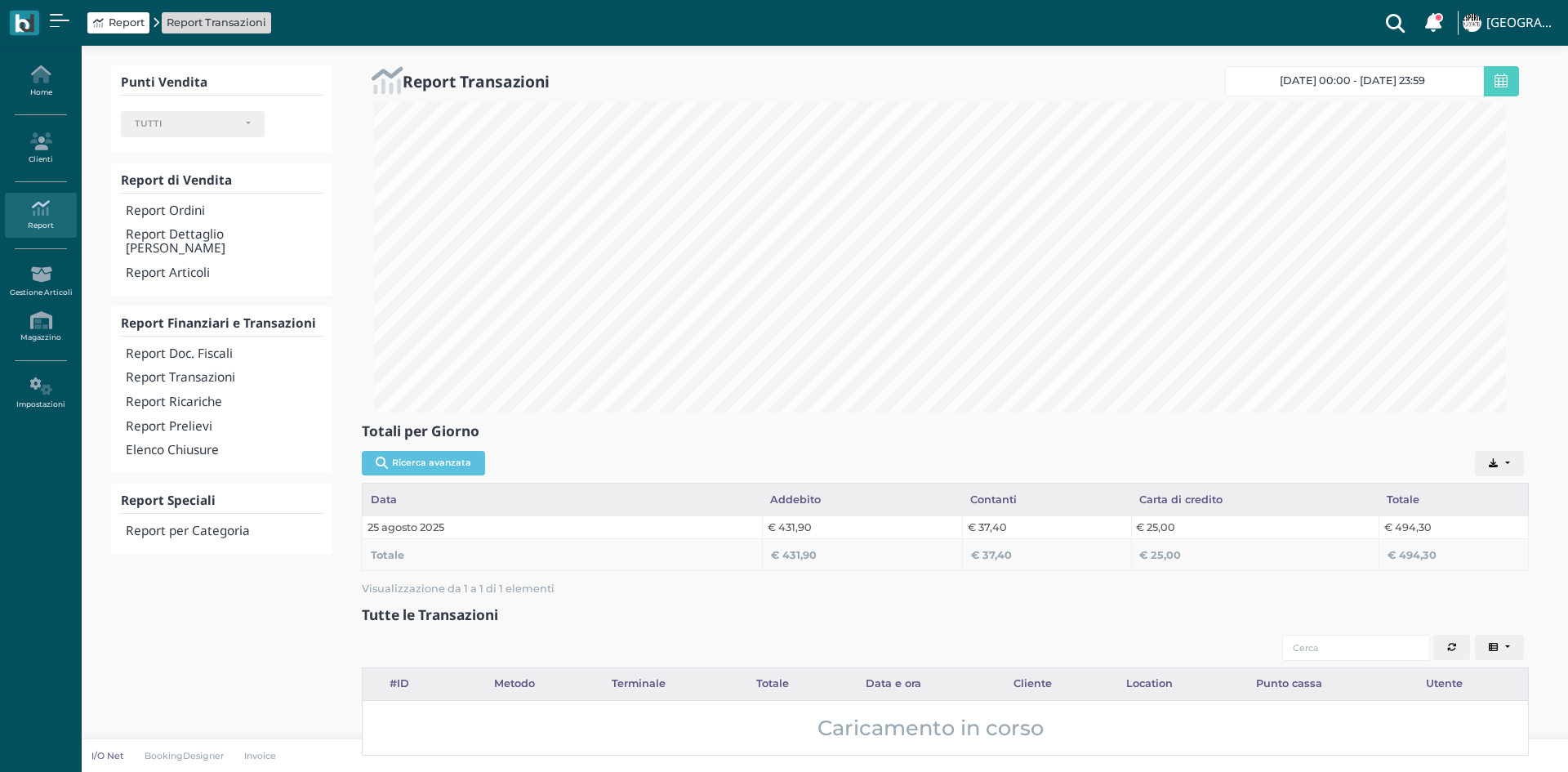
select select
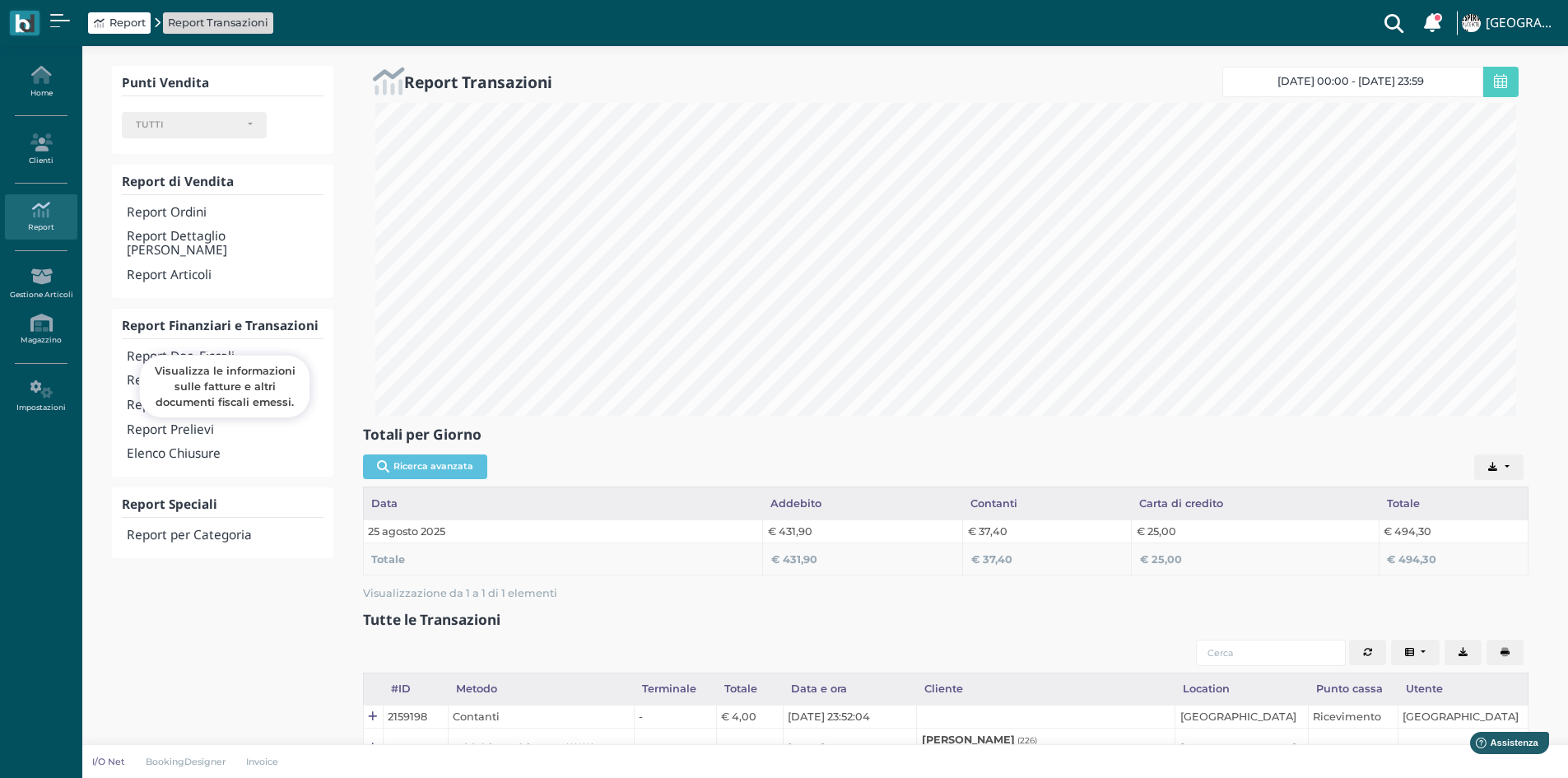
click at [170, 350] on h4 "Report Doc. Fiscali" at bounding box center [224, 356] width 196 height 14
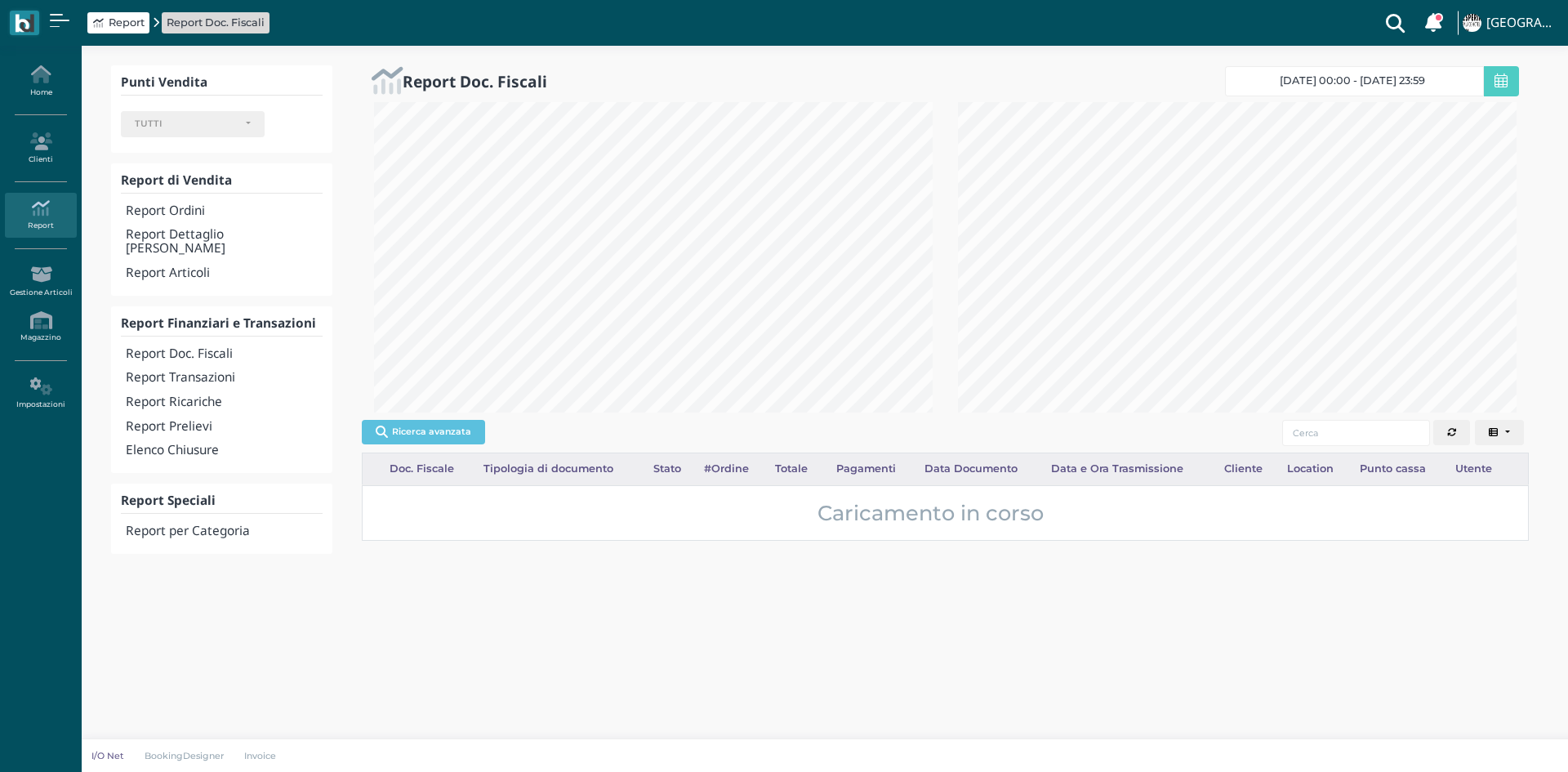
select select
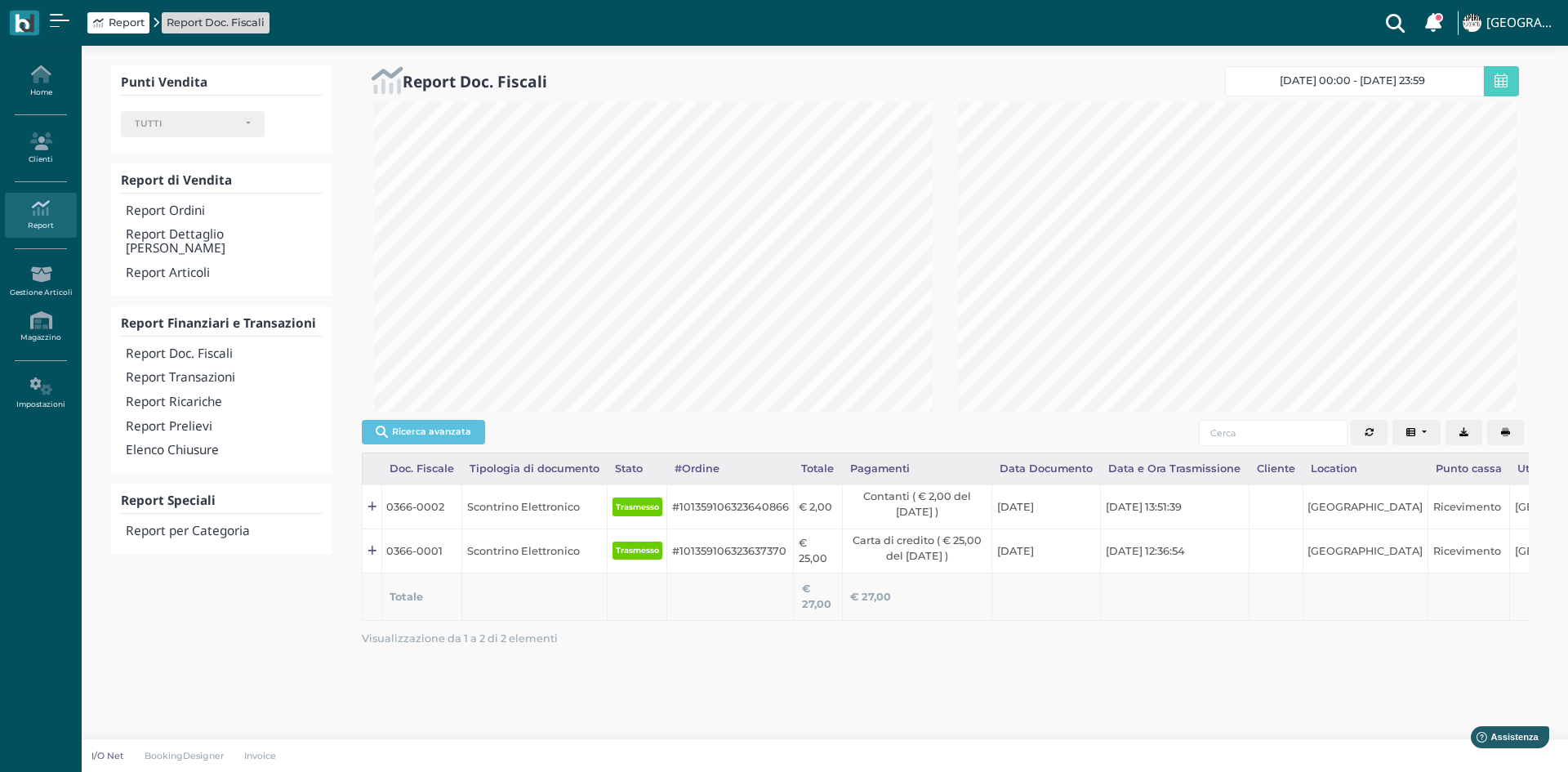
scroll to position [310, 584]
click at [1509, 436] on icon "button" at bounding box center [1505, 433] width 9 height 9
click at [219, 371] on h4 "Report Transazioni" at bounding box center [223, 378] width 197 height 14
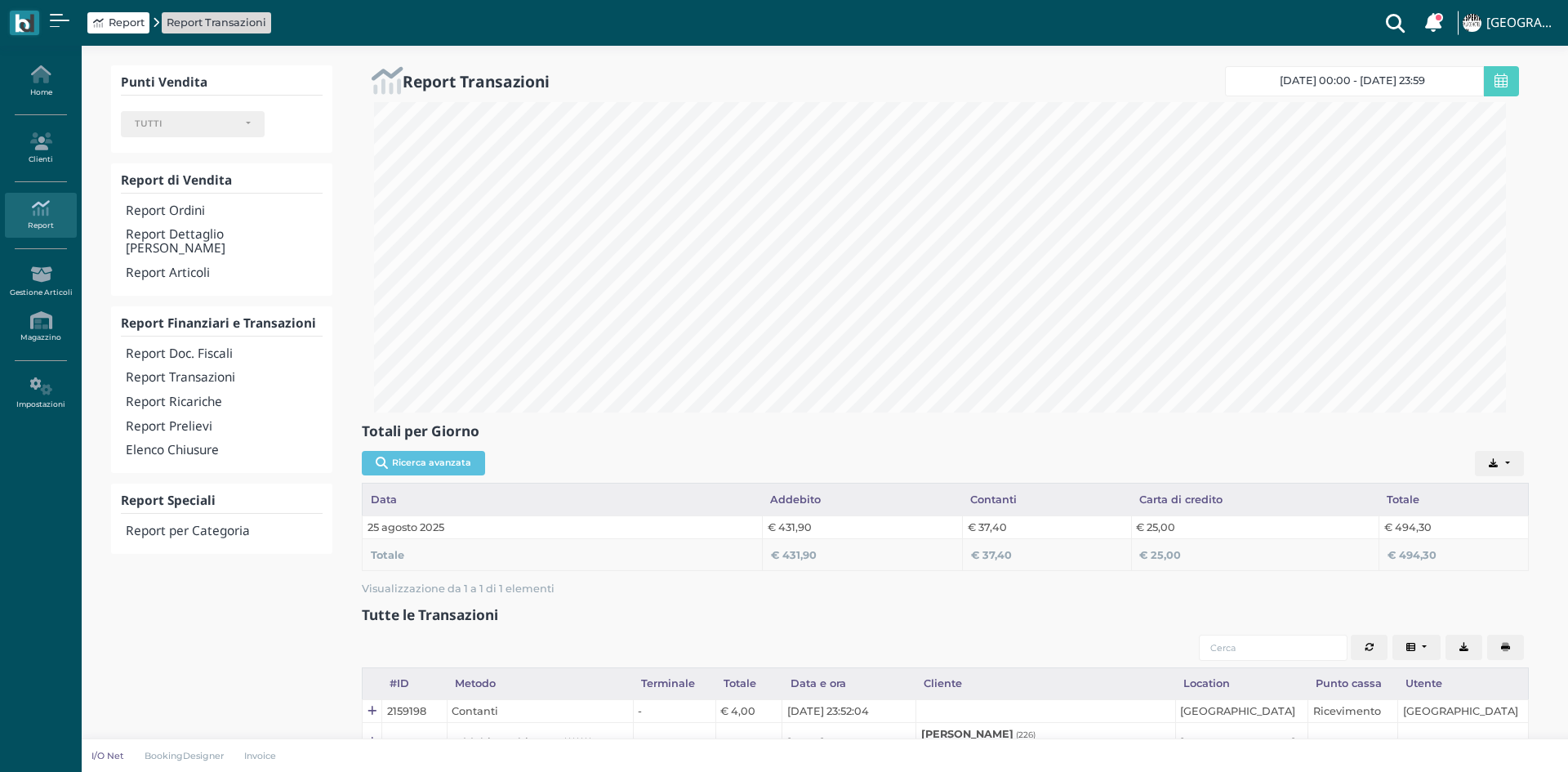
select select
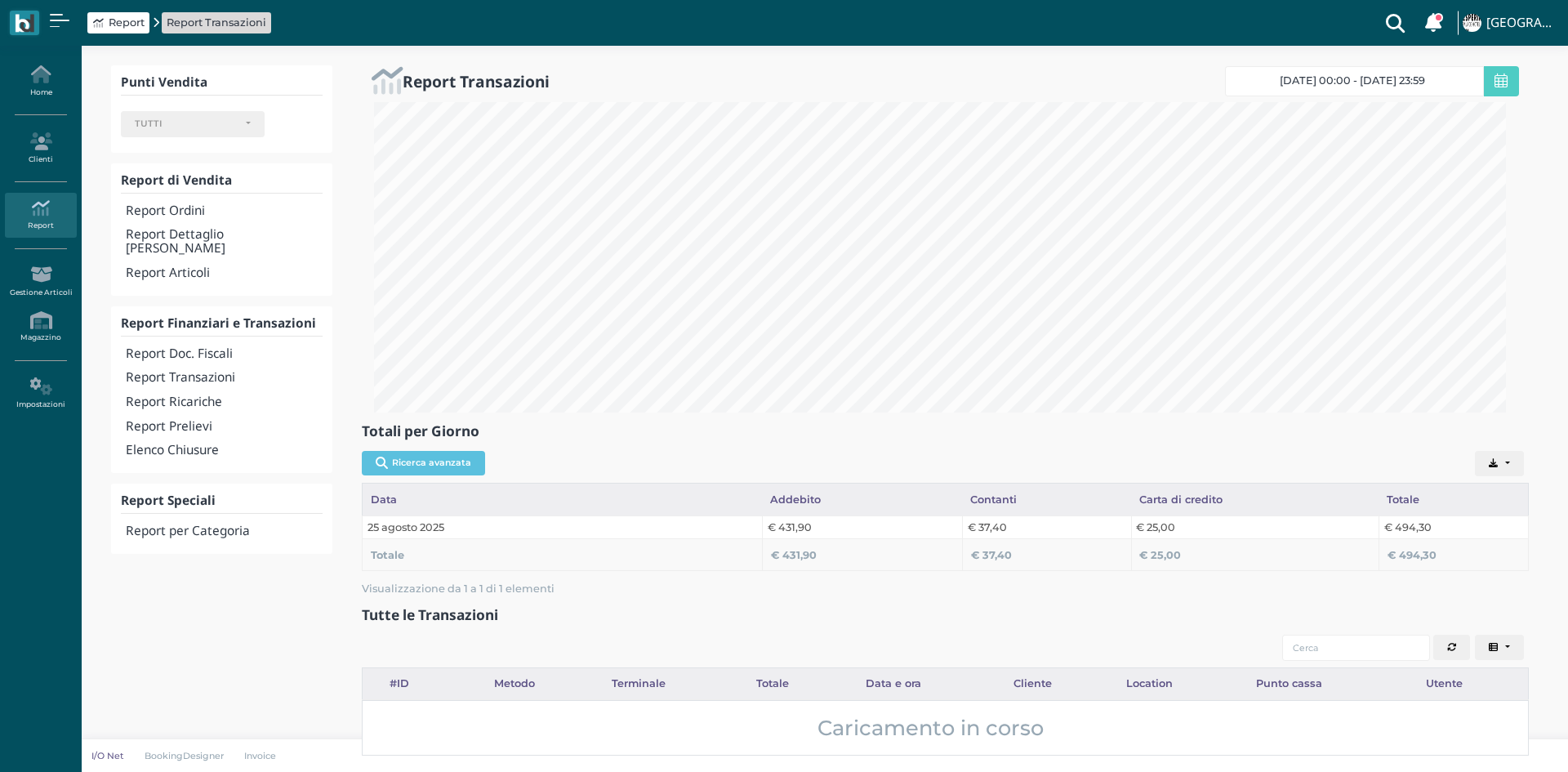
select select
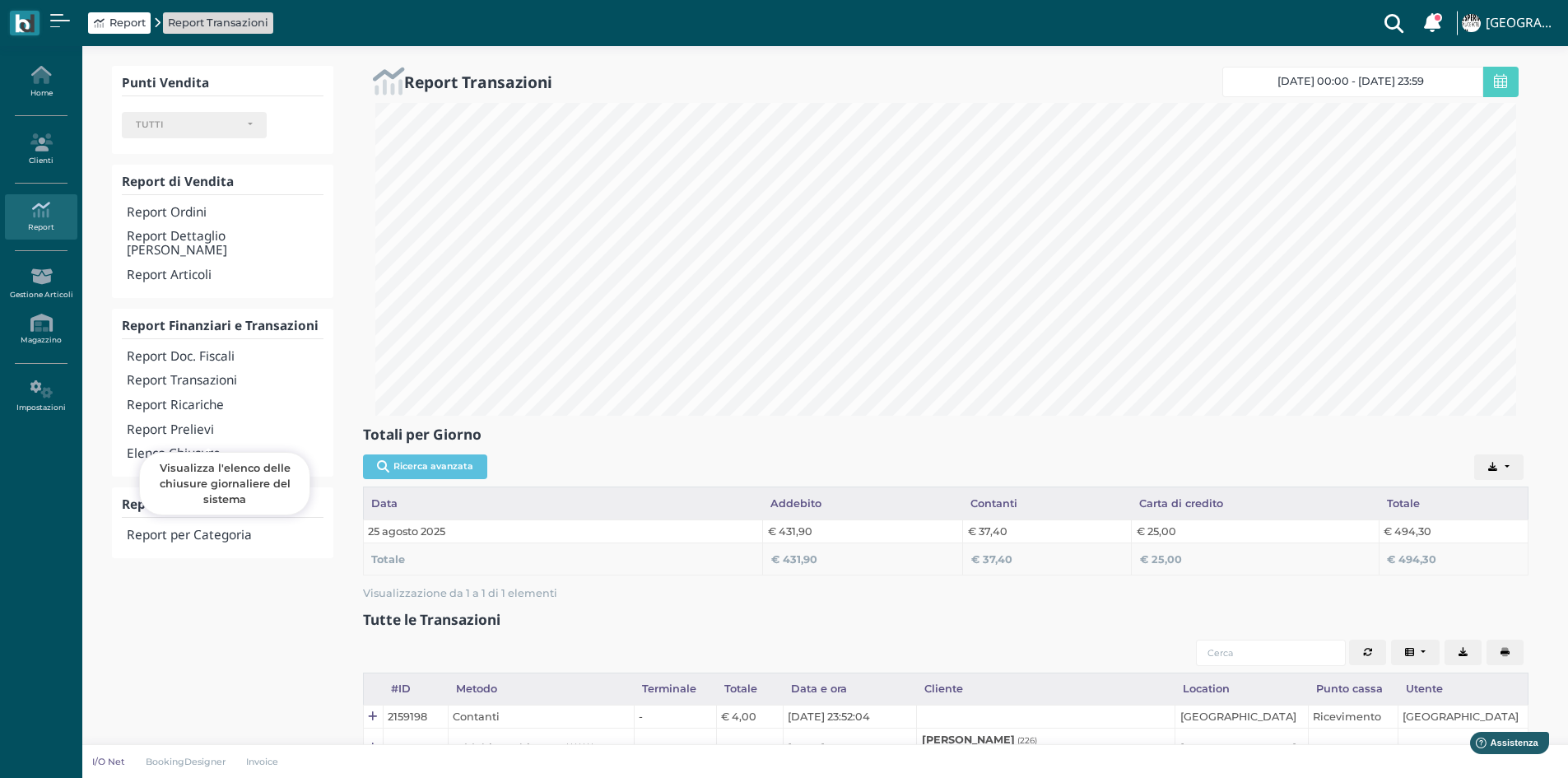
click at [136, 447] on h4 "Elenco Chiusure" at bounding box center [224, 453] width 196 height 14
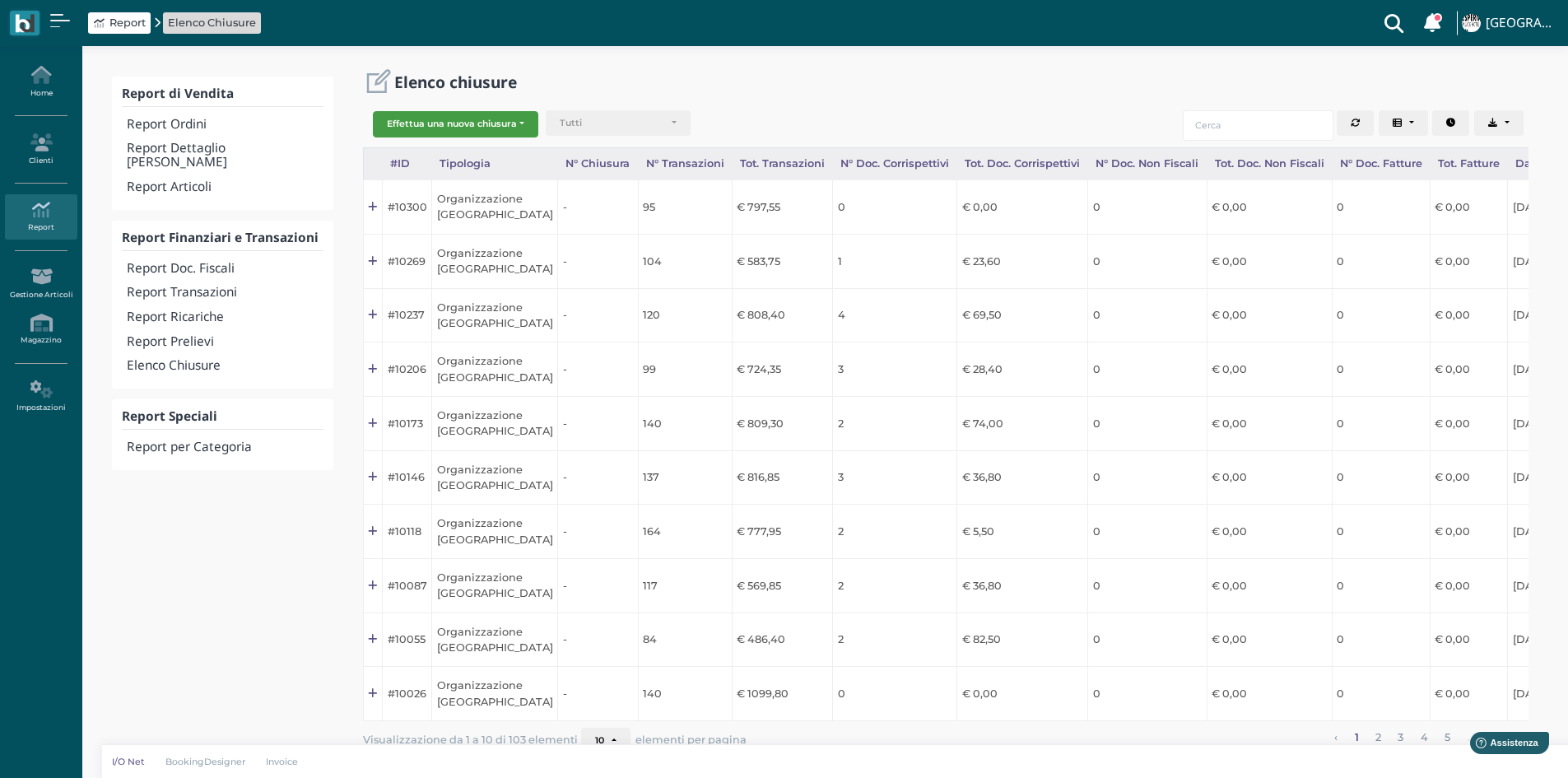
click at [439, 135] on button "Effettua una nuova chiusura" at bounding box center [456, 124] width 166 height 26
click at [471, 150] on span "Organizzazione" at bounding box center [437, 150] width 127 height 21
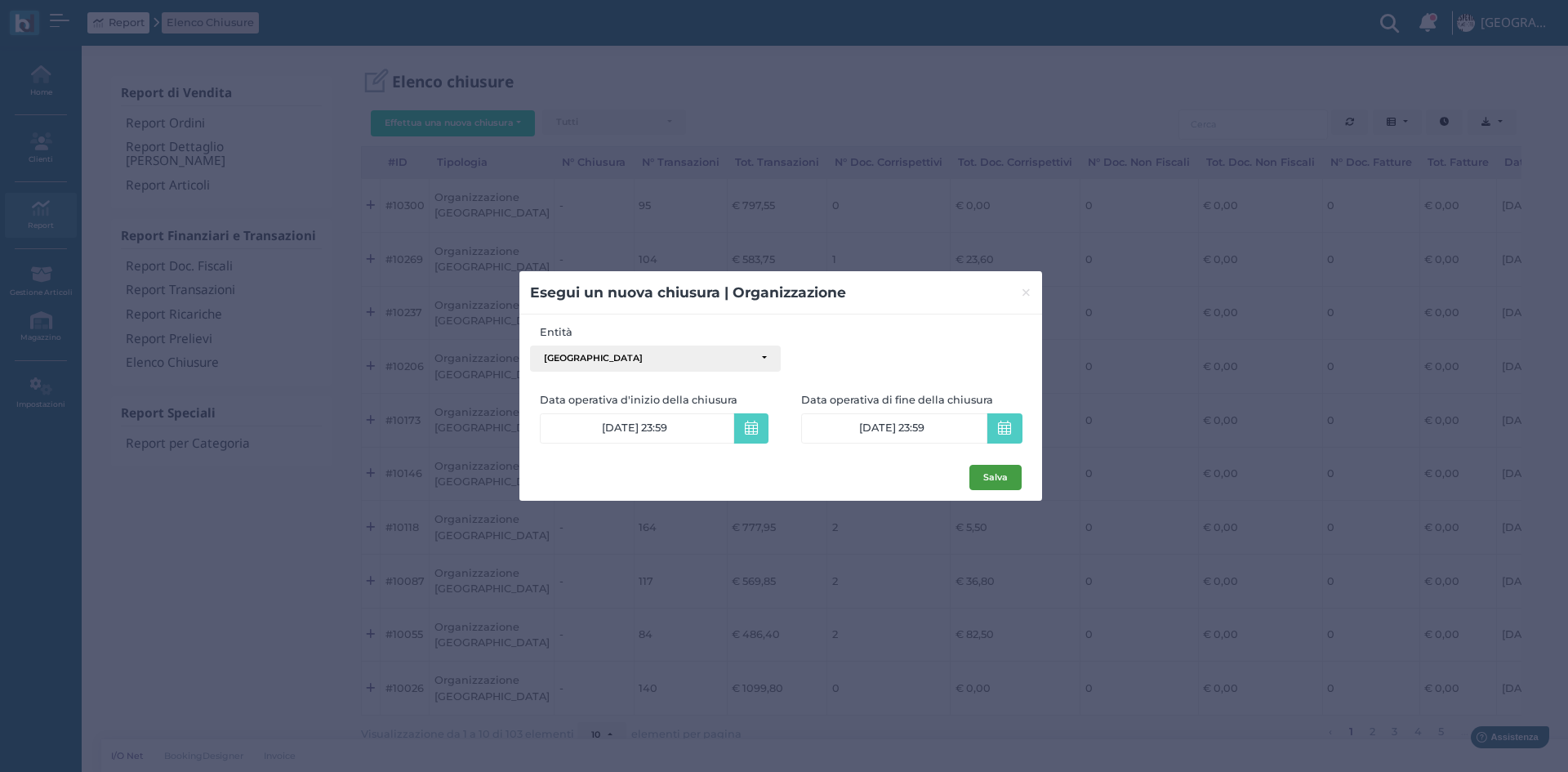
click at [995, 471] on button "Salva" at bounding box center [995, 477] width 53 height 26
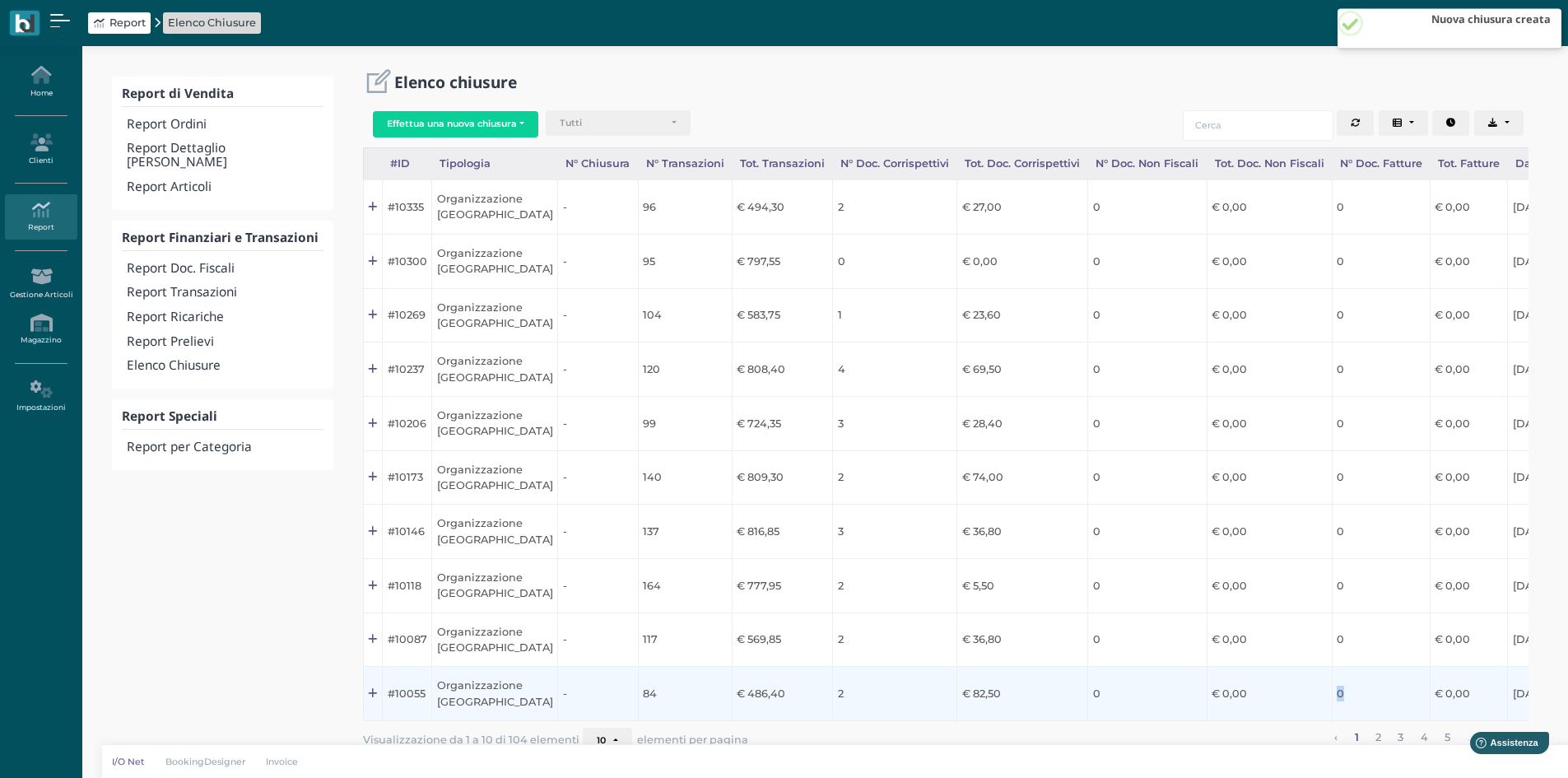
drag, startPoint x: 1275, startPoint y: 726, endPoint x: 1387, endPoint y: 724, distance: 112.0
click at [1387, 721] on tr "#10055 Organizzazione [GEOGRAPHIC_DATA] - 84 € 486,40 2 € 82,50 0 € 0,00 0 € 0,…" at bounding box center [1029, 694] width 1333 height 54
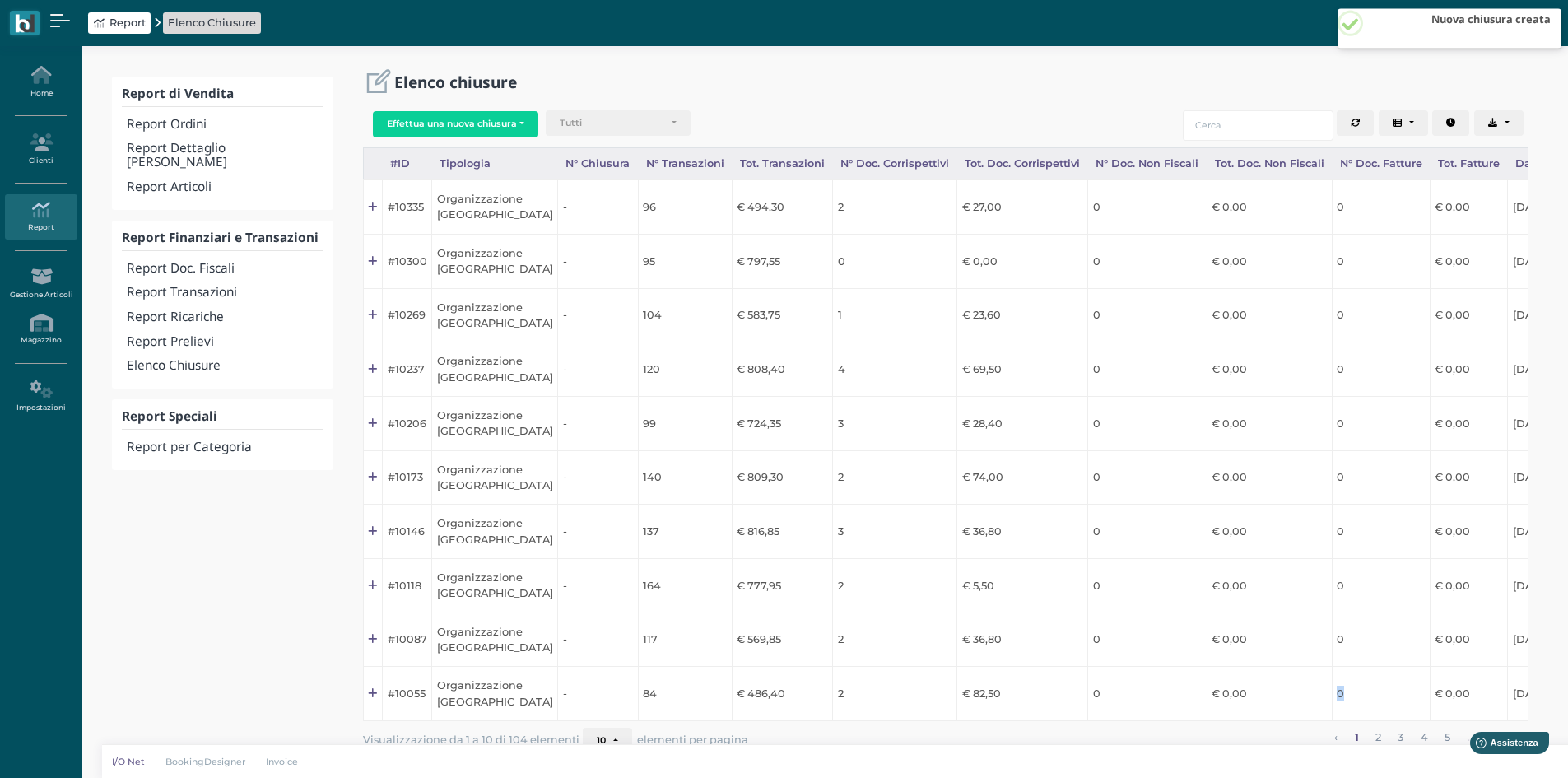
scroll to position [0, 165]
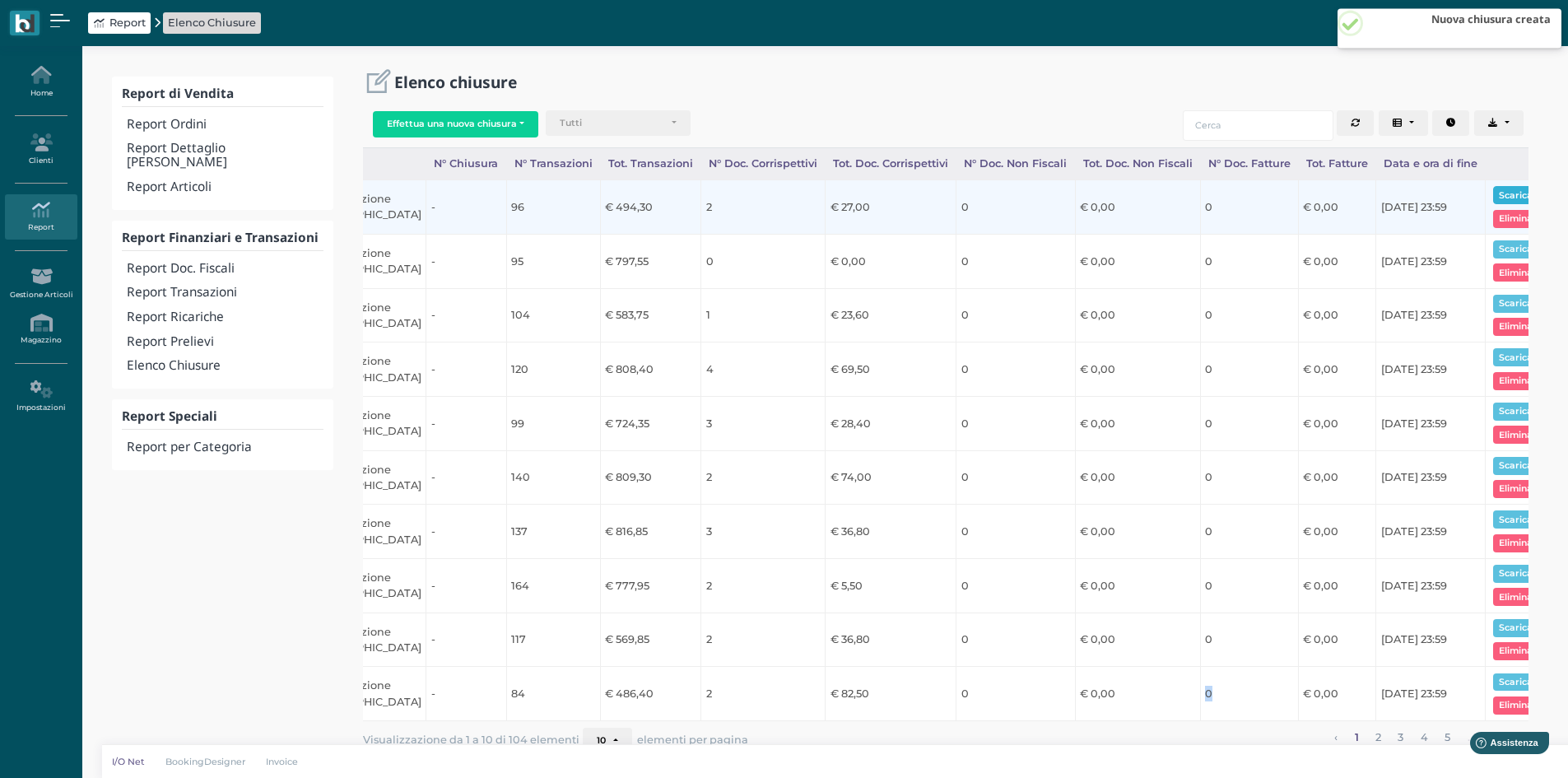
click at [1494, 193] on button "Scarica pdf" at bounding box center [1525, 194] width 63 height 18
